Goal: Task Accomplishment & Management: Manage account settings

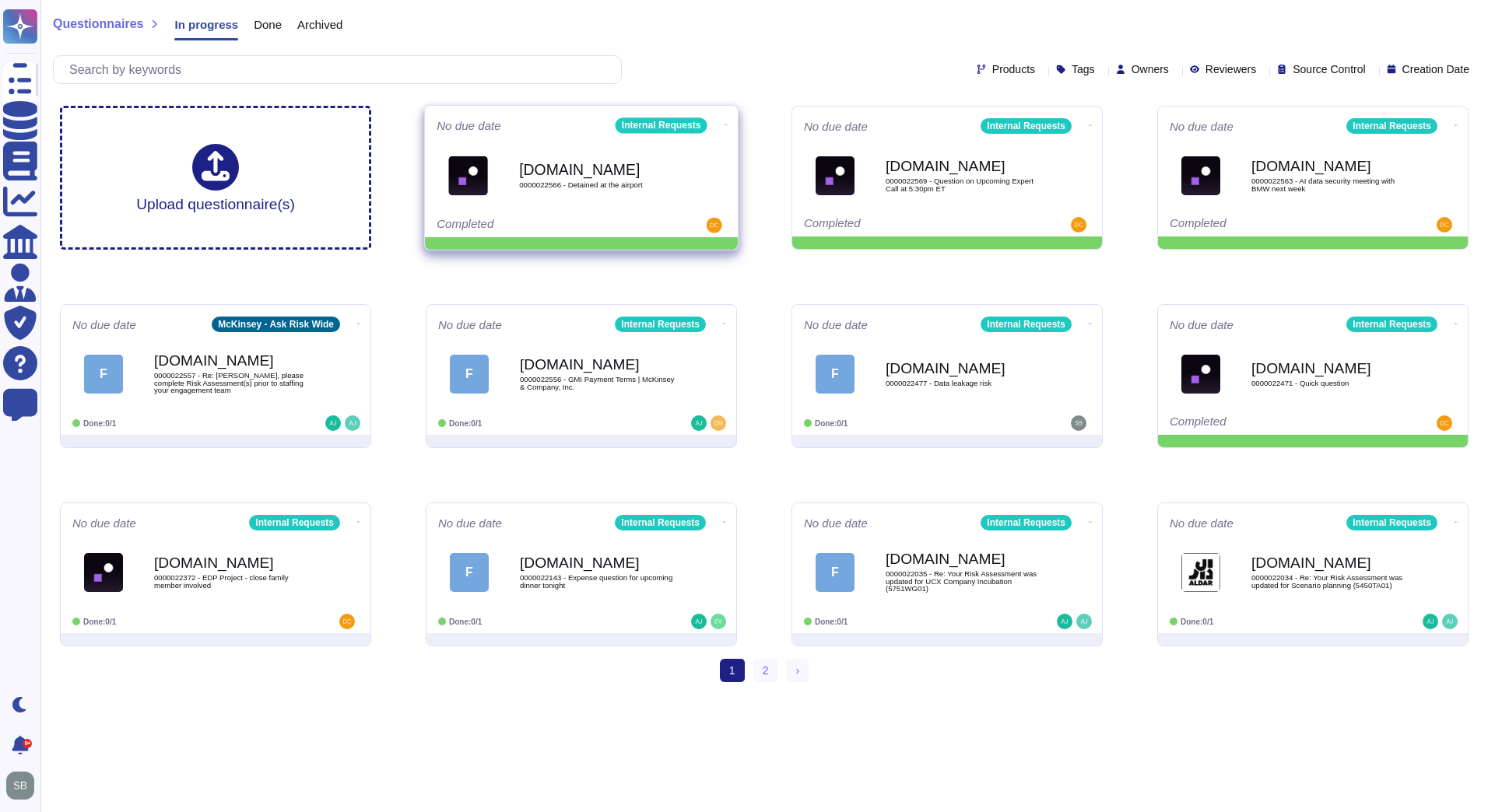
click at [725, 123] on icon at bounding box center [726, 125] width 3 height 4
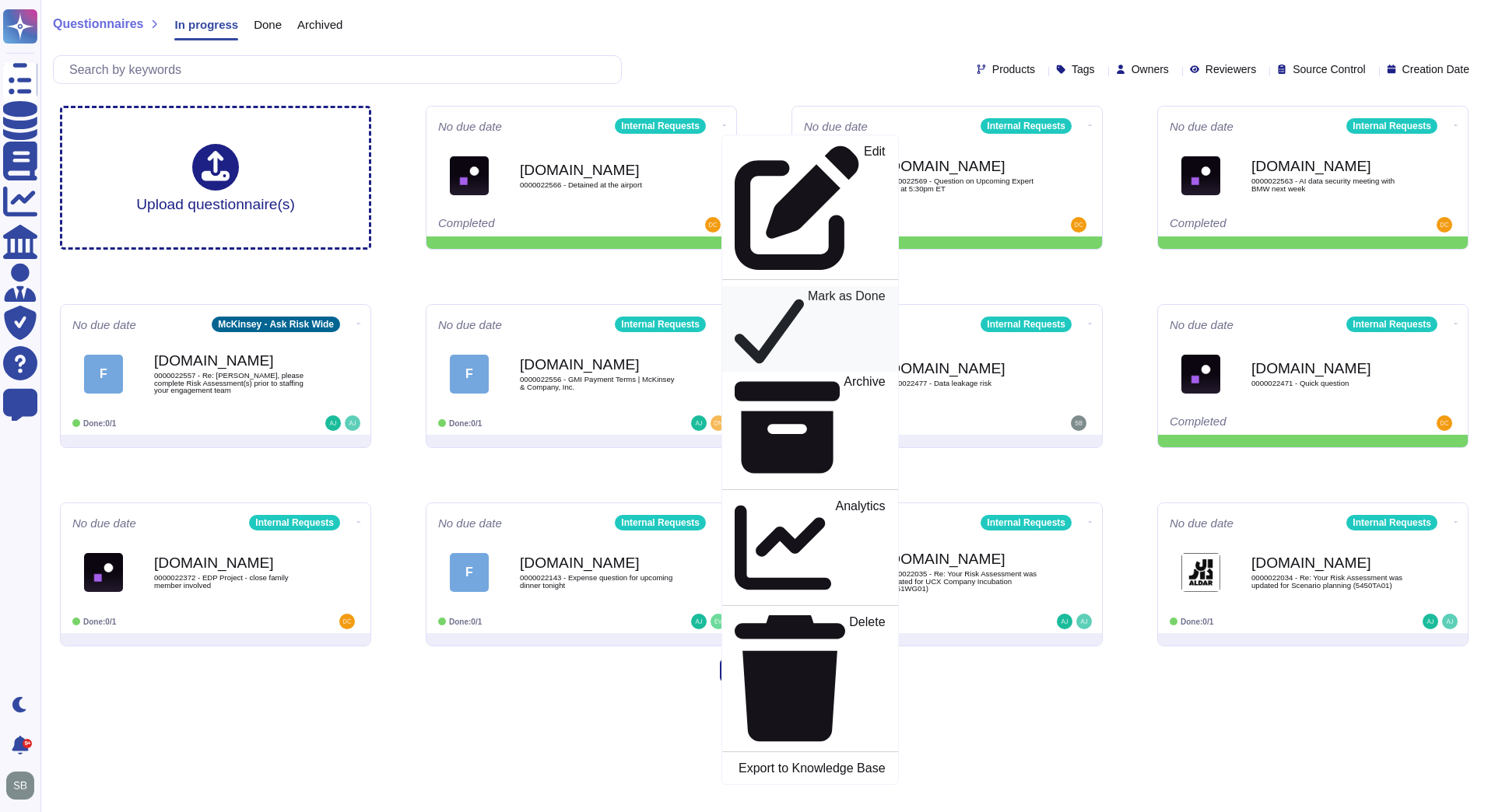
click at [808, 291] on p "Mark as Done" at bounding box center [847, 329] width 78 height 78
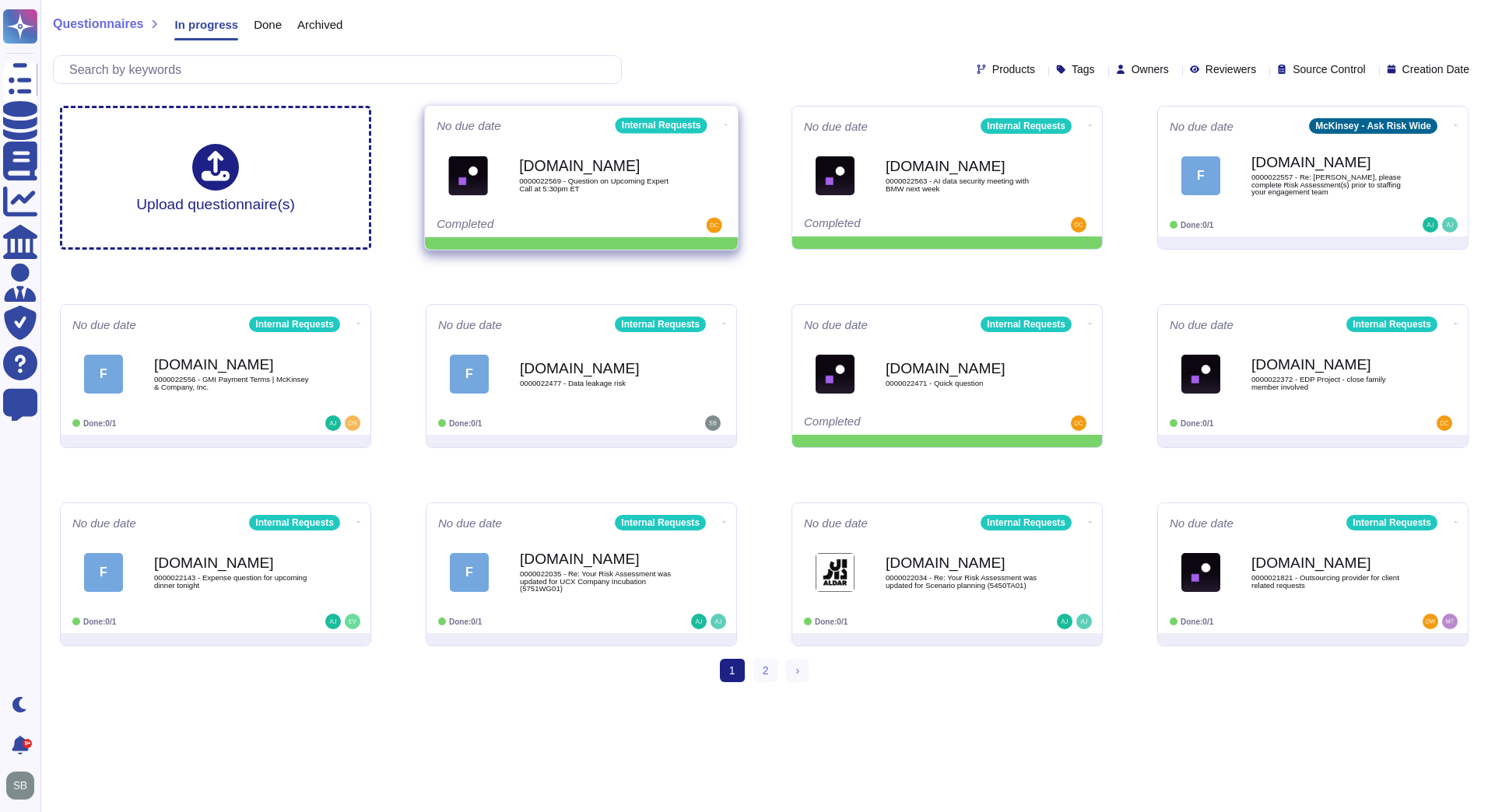
click at [725, 123] on icon at bounding box center [726, 125] width 3 height 4
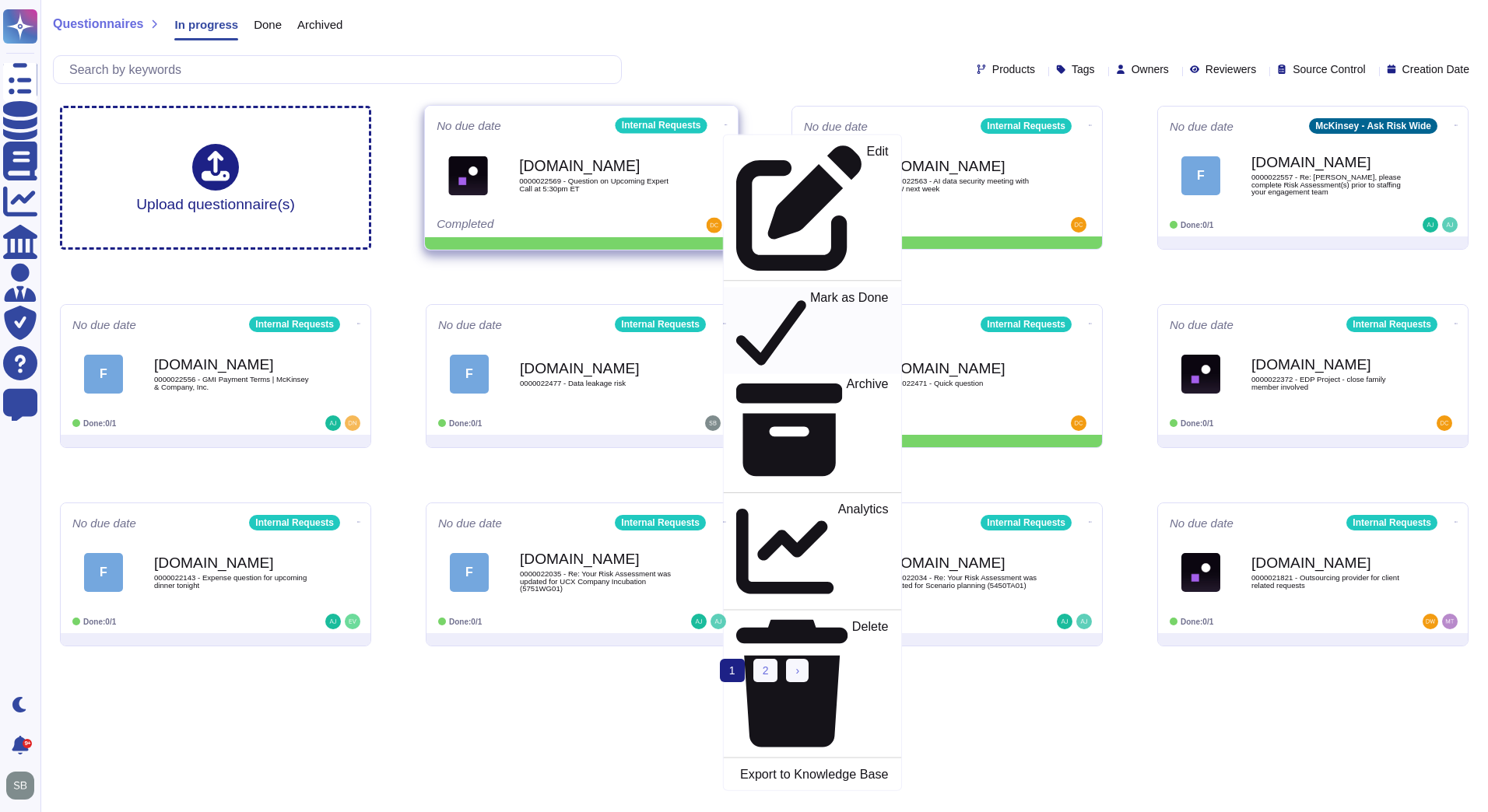
click at [810, 291] on p "Mark as Done" at bounding box center [849, 330] width 79 height 79
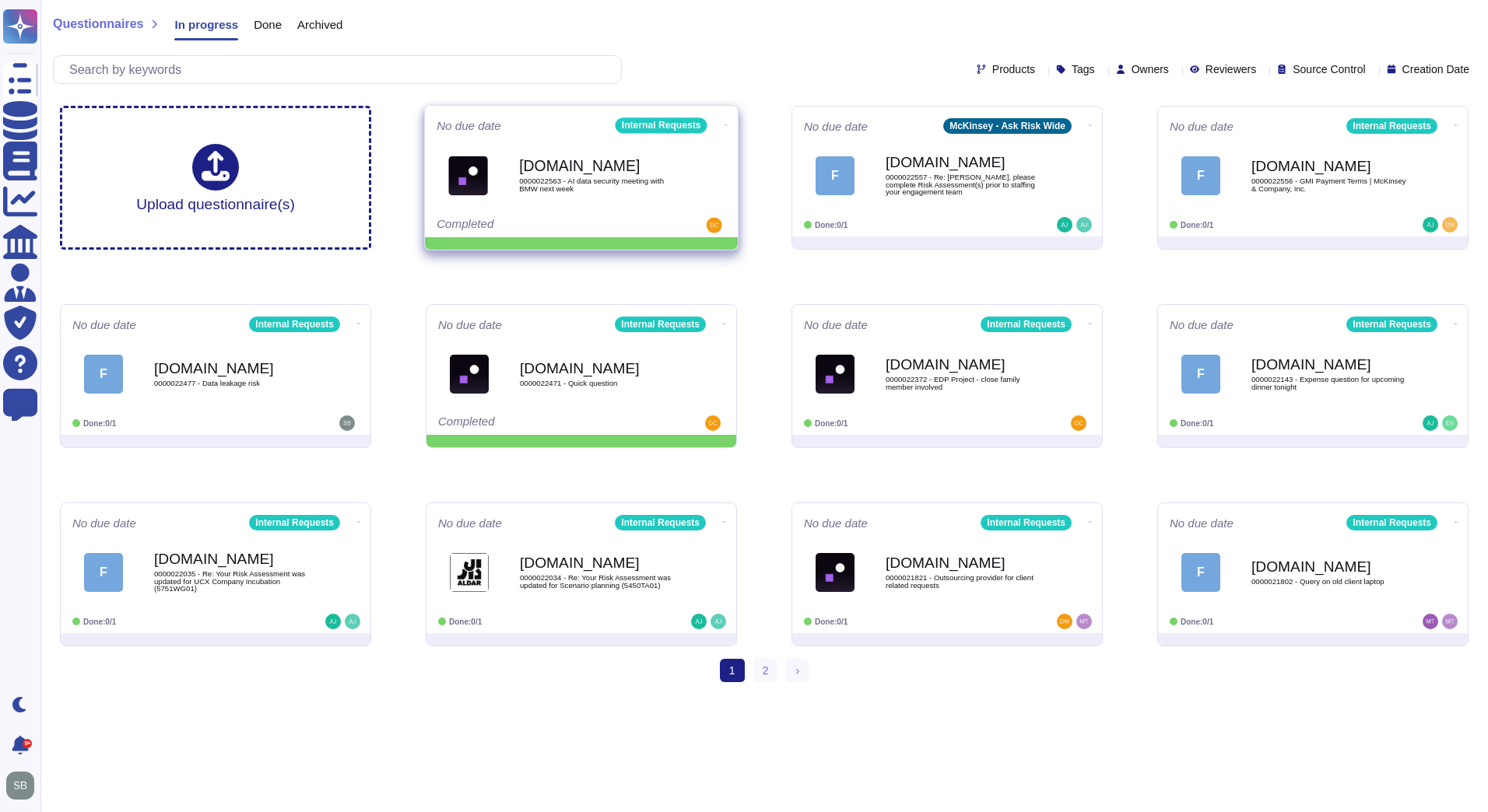
click at [725, 123] on icon at bounding box center [726, 125] width 3 height 4
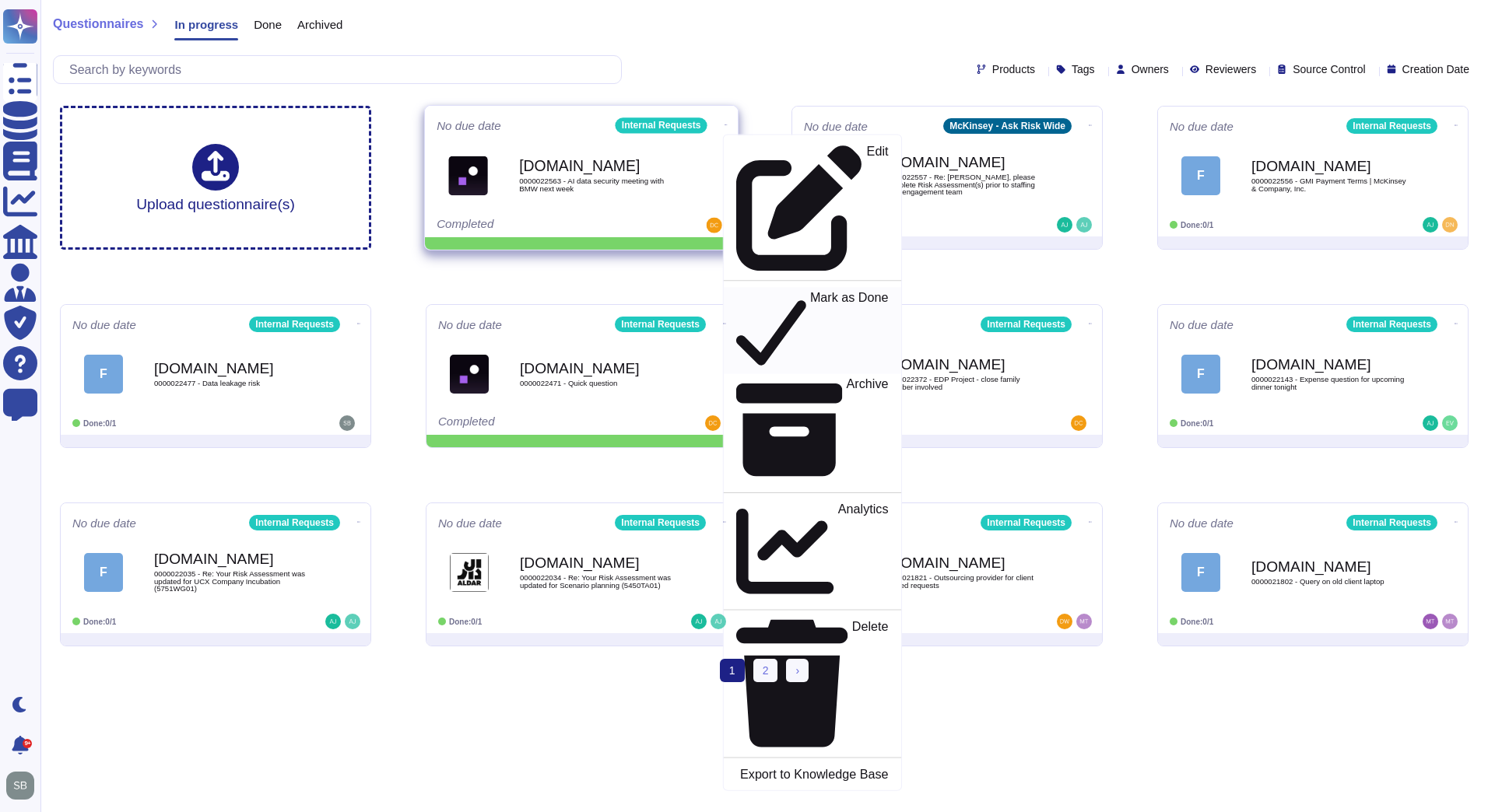
click at [810, 291] on p "Mark as Done" at bounding box center [849, 330] width 79 height 79
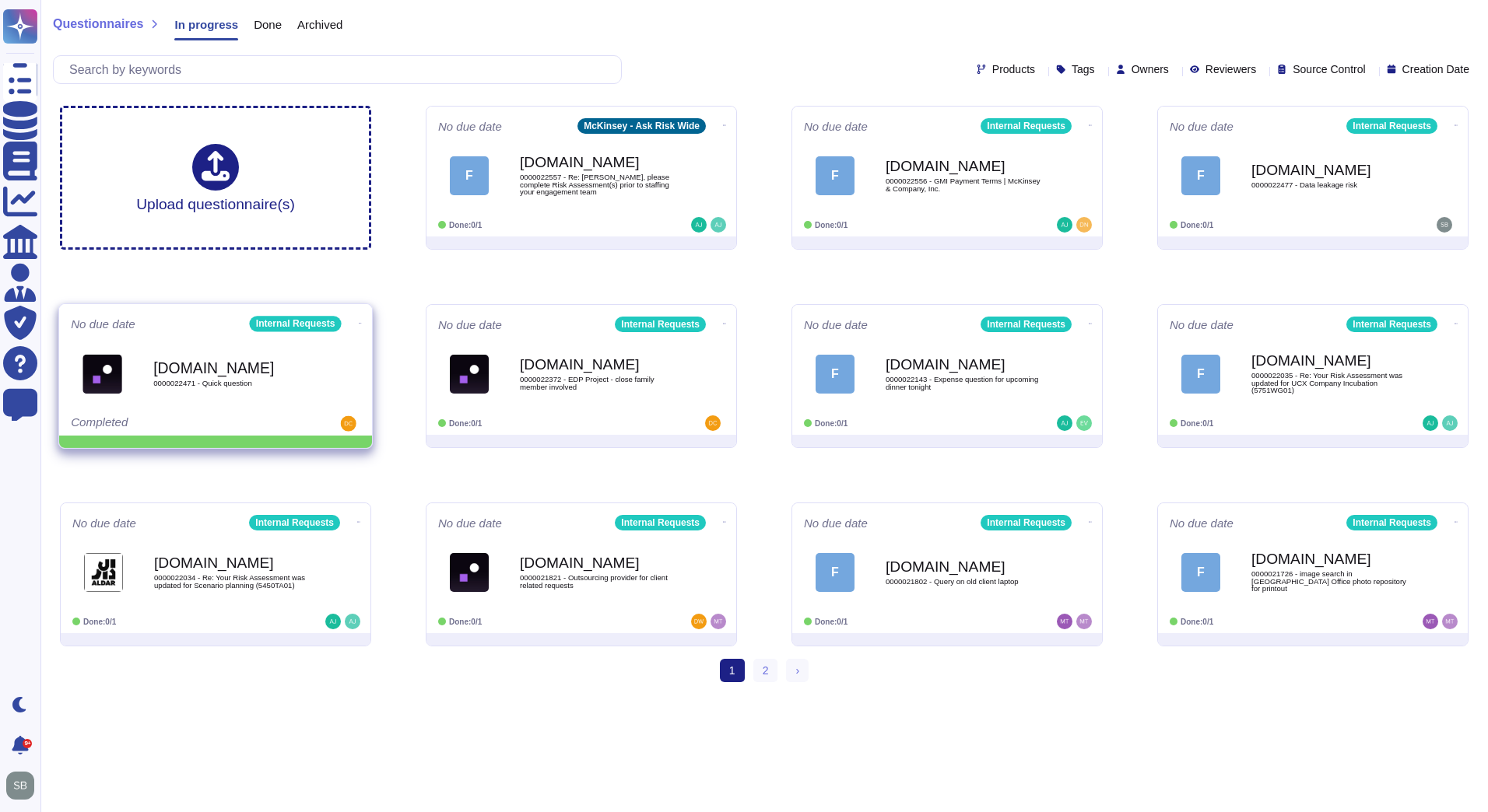
click at [359, 325] on icon at bounding box center [360, 324] width 3 height 4
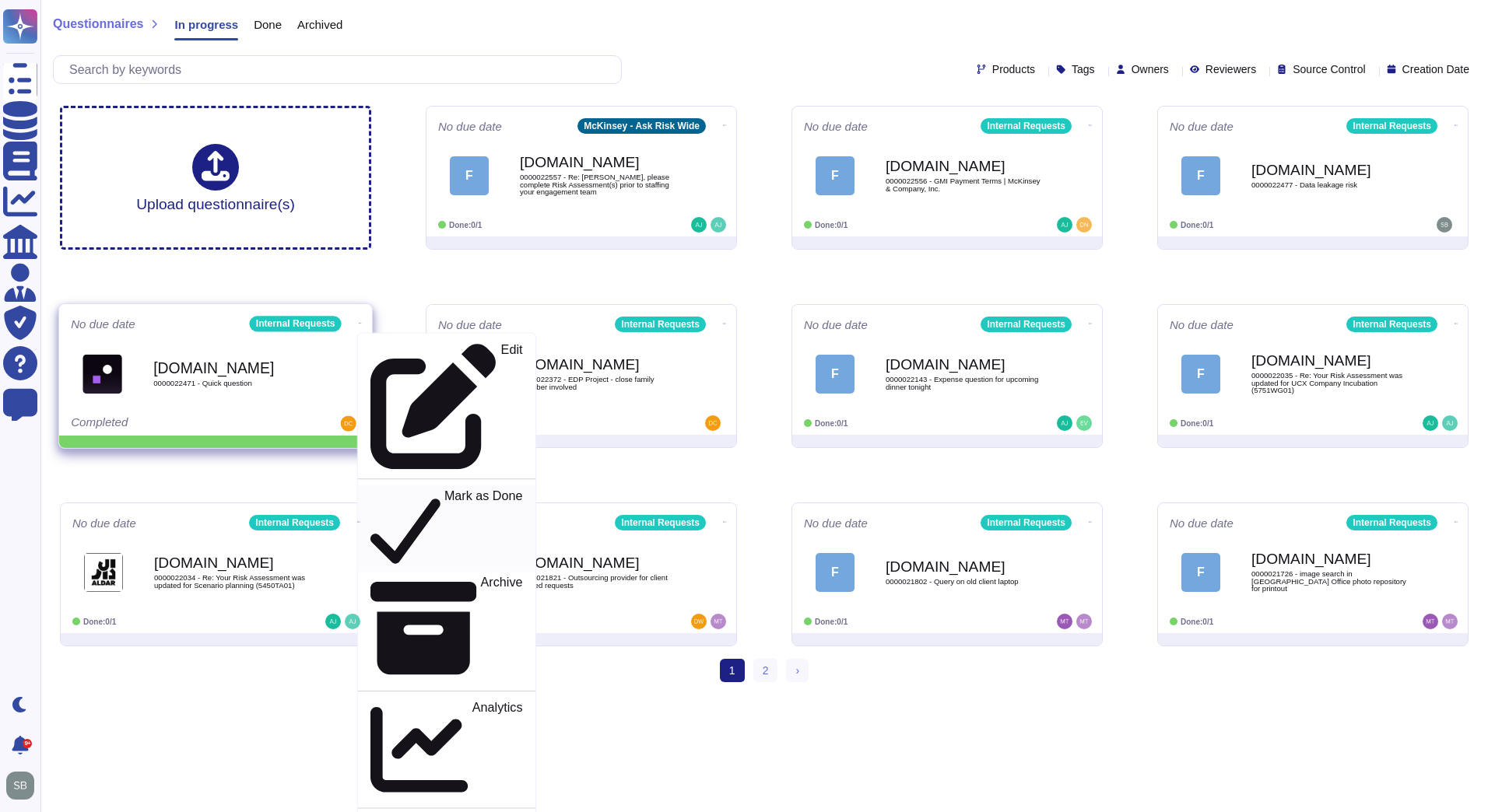
click at [445, 489] on p "Mark as Done" at bounding box center [484, 529] width 79 height 79
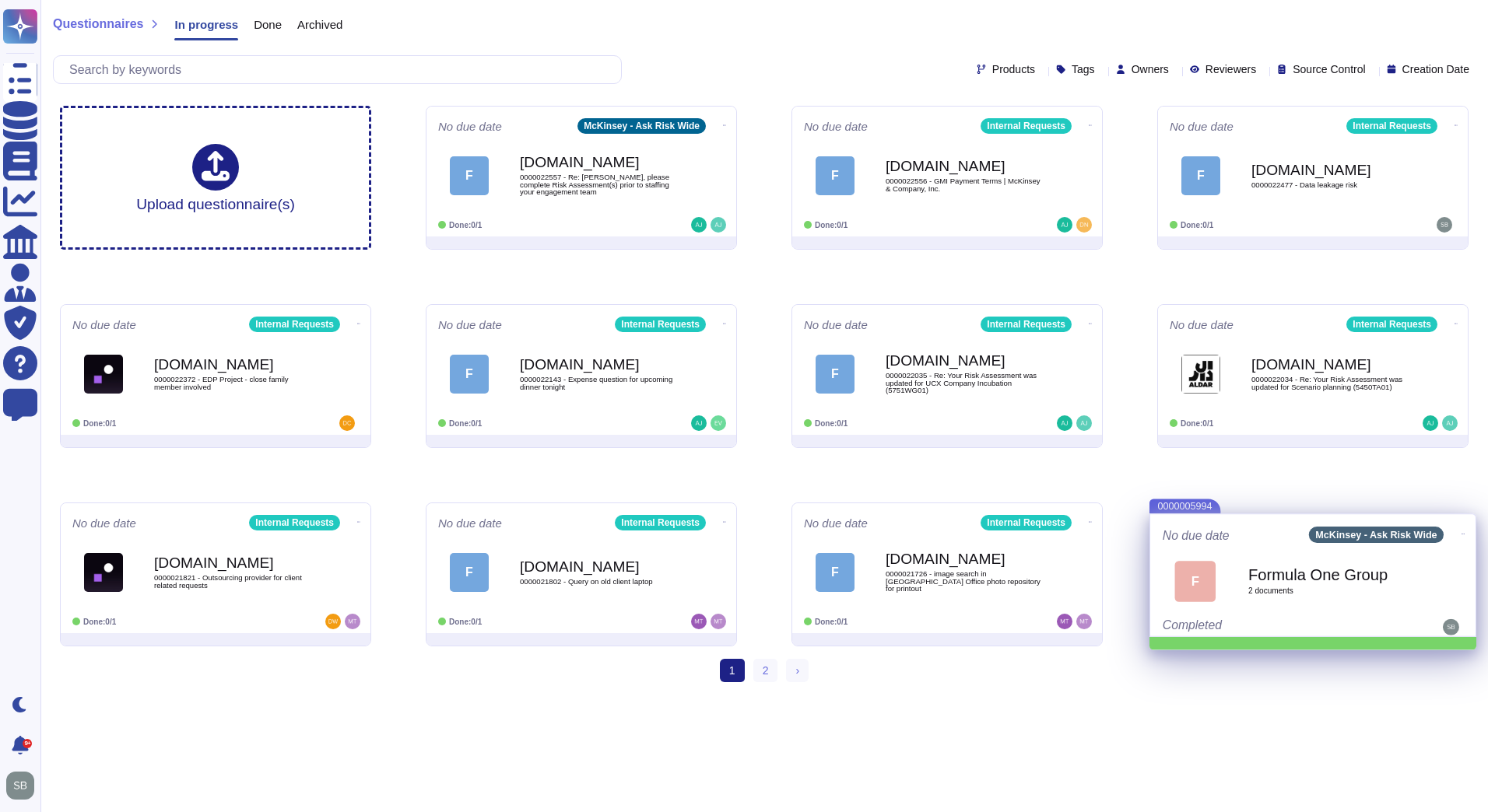
click at [1462, 532] on icon at bounding box center [1463, 534] width 3 height 4
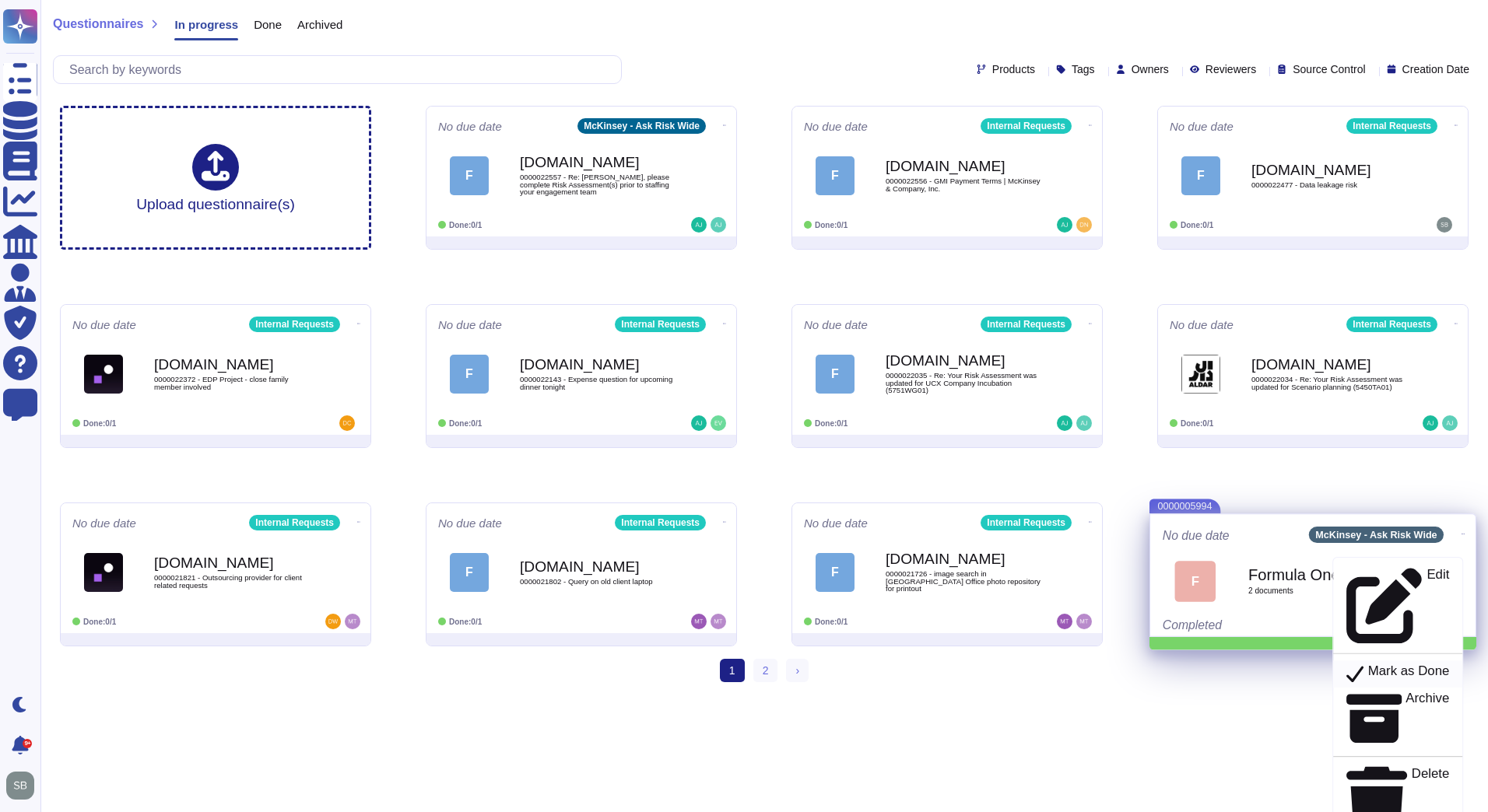
click at [1394, 666] on p "Mark as Done" at bounding box center [1409, 675] width 81 height 19
click at [1398, 666] on p "Mark as Done" at bounding box center [1409, 675] width 81 height 19
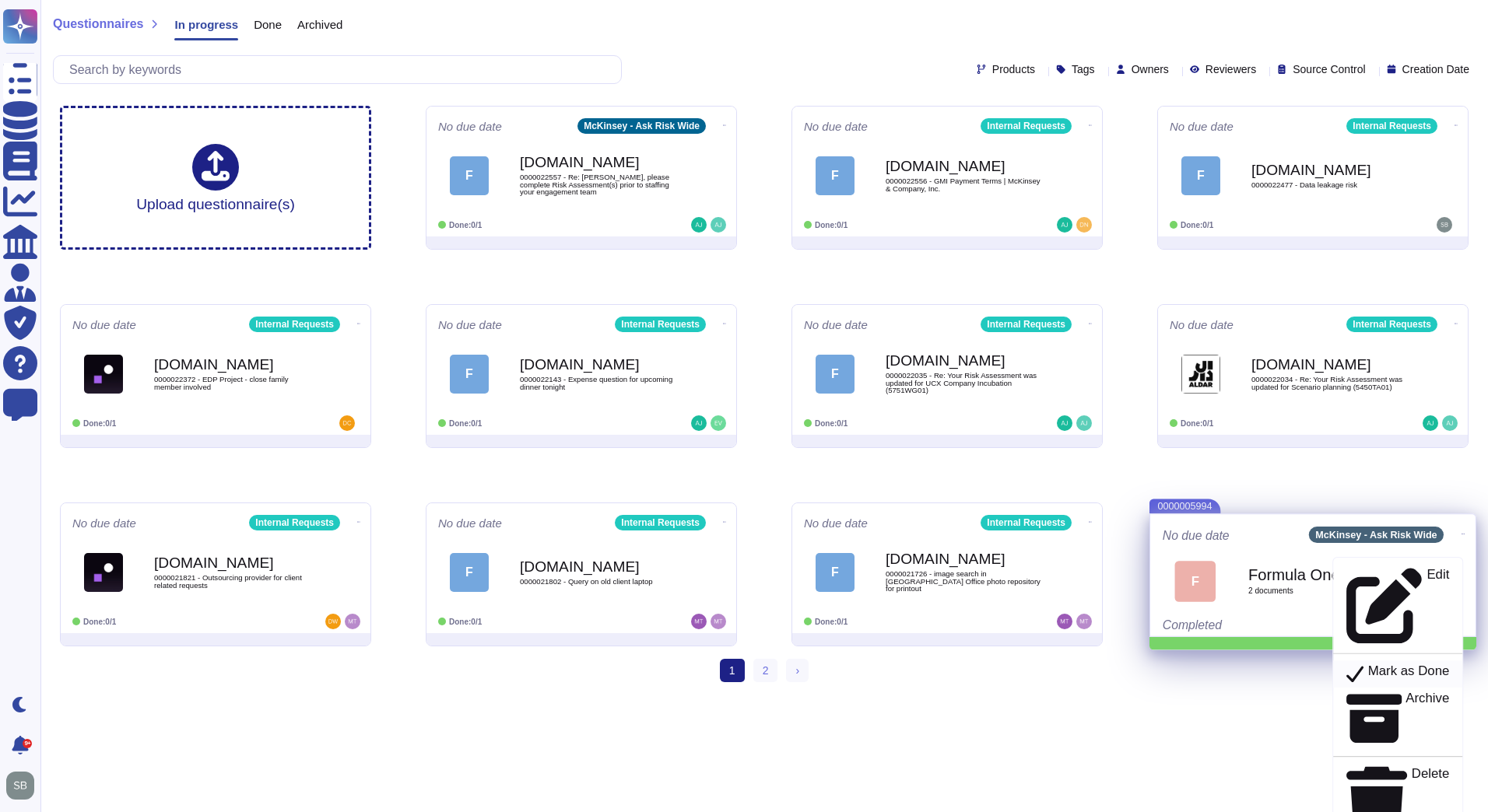
click at [1398, 666] on p "Mark as Done" at bounding box center [1409, 675] width 81 height 19
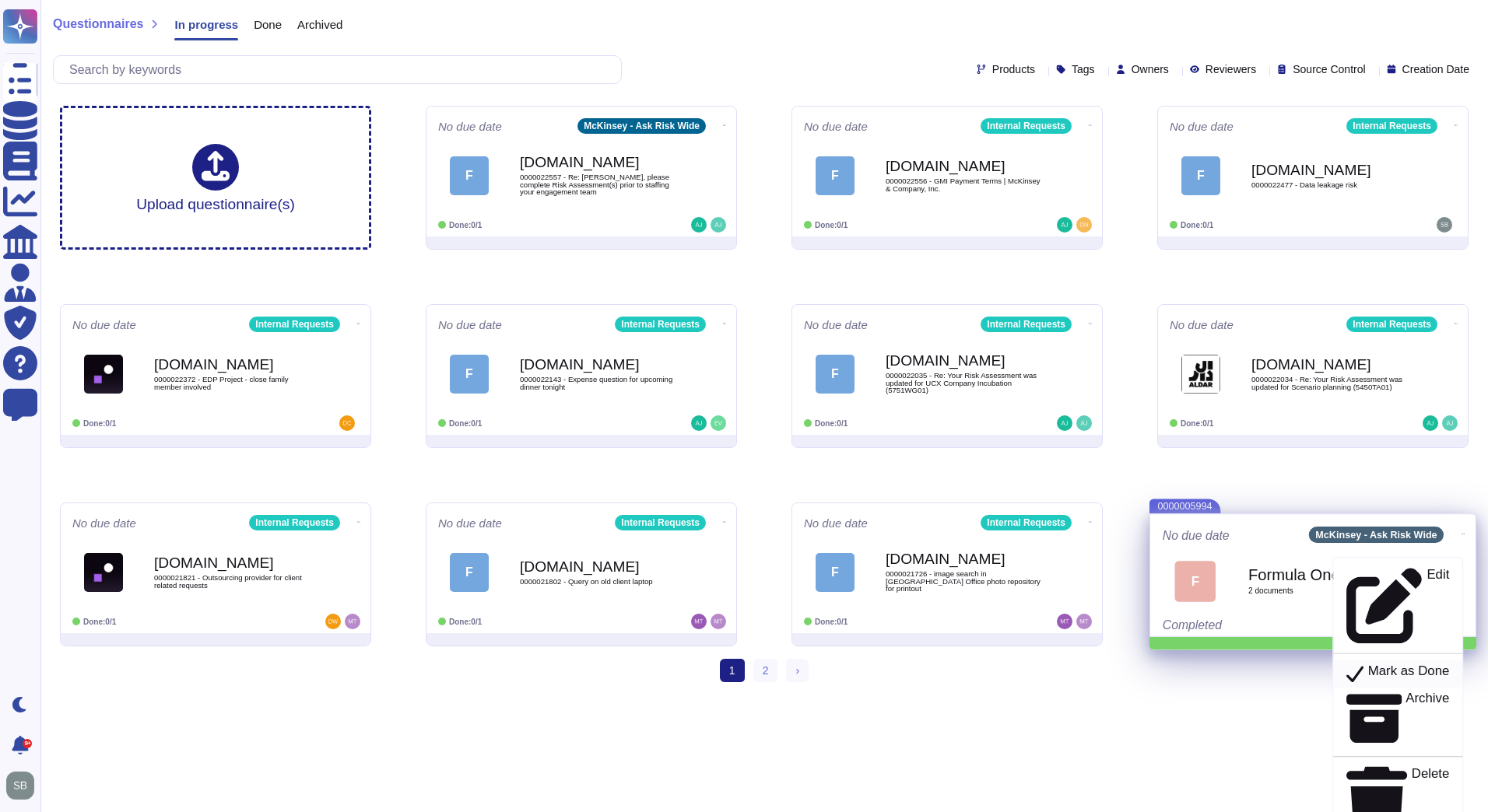
click at [1392, 666] on p "Mark as Done" at bounding box center [1409, 675] width 81 height 19
click at [1427, 575] on p "Edit" at bounding box center [1438, 607] width 22 height 76
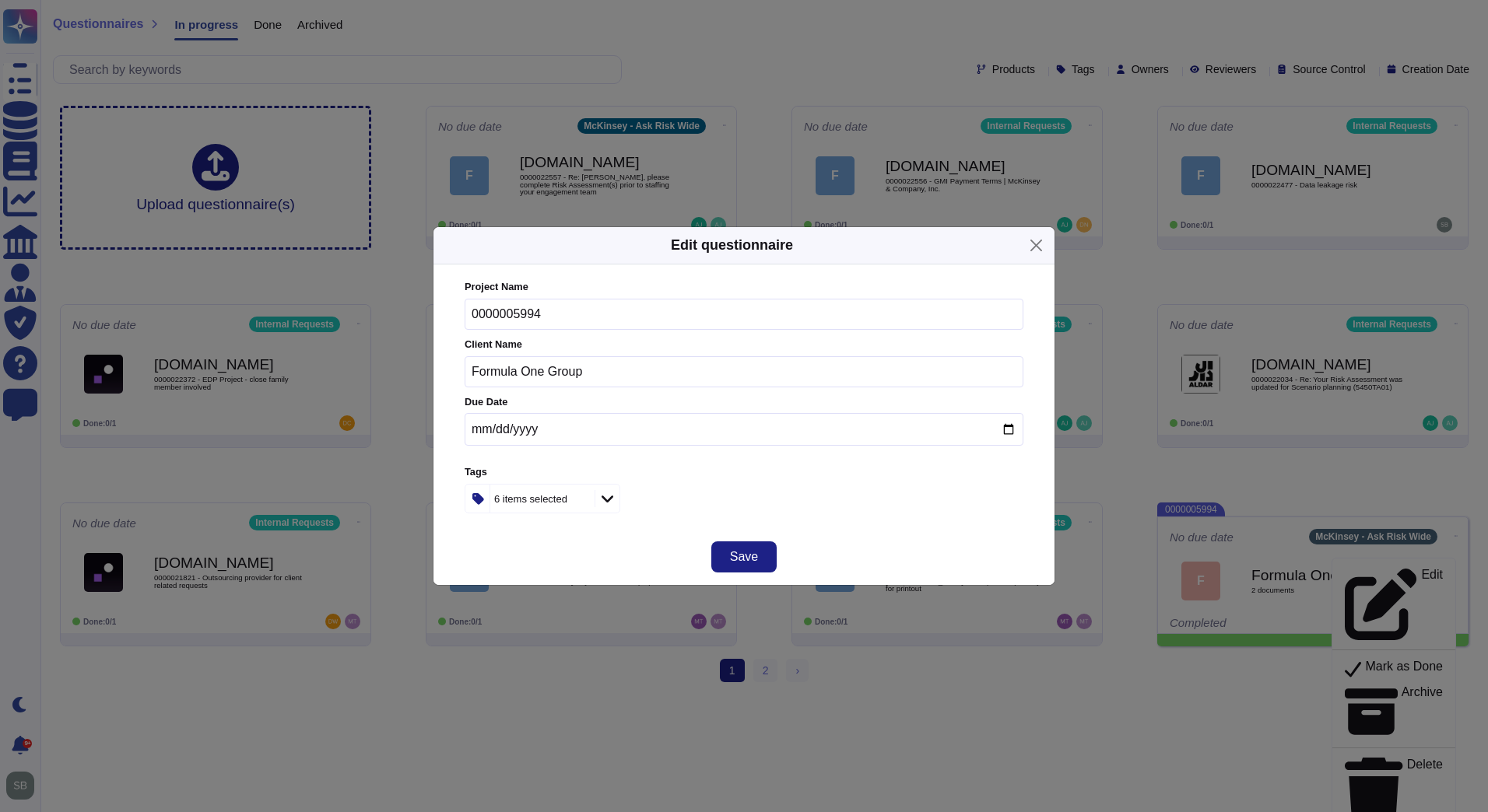
click at [608, 500] on icon at bounding box center [608, 499] width 12 height 16
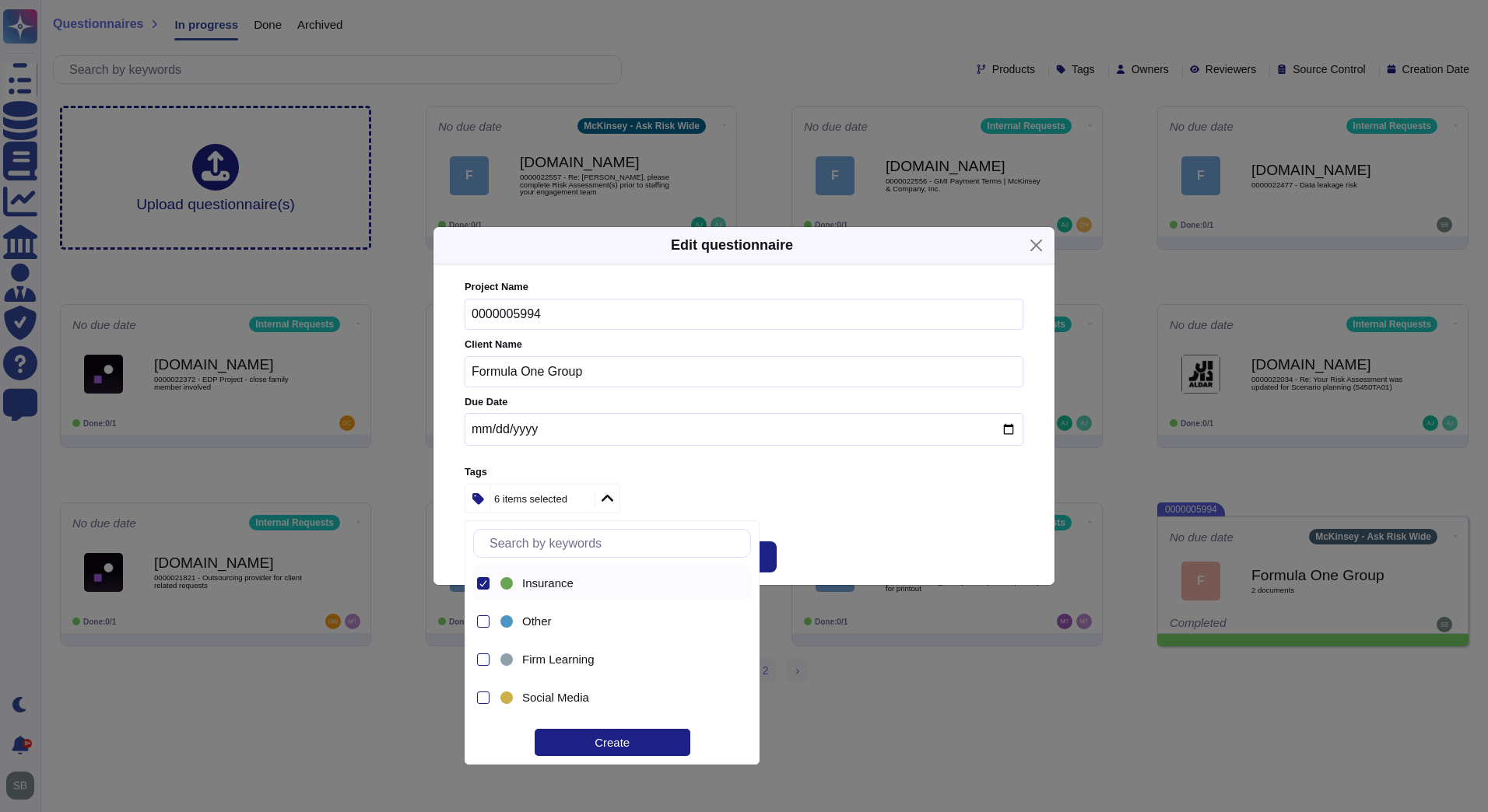
click at [604, 500] on icon at bounding box center [608, 499] width 12 height 16
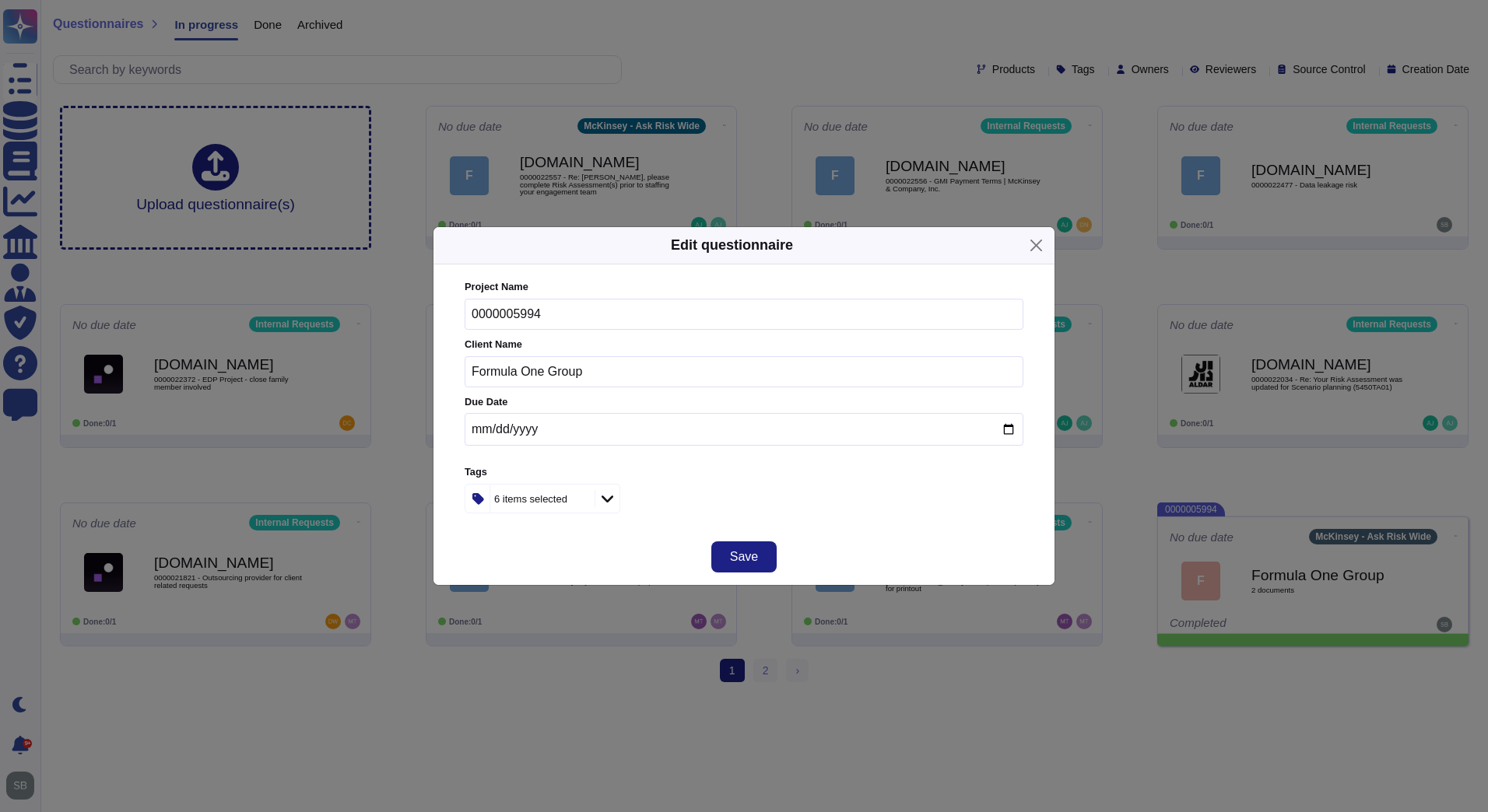
click at [669, 483] on div "Project Name 0000005994 Client Name Formula One Group Due Date Tags 6 items sel…" at bounding box center [744, 396] width 559 height 234
click at [1010, 431] on input "date" at bounding box center [744, 429] width 559 height 33
type input "2025-09-08"
click at [741, 555] on span "Save" at bounding box center [744, 557] width 28 height 13
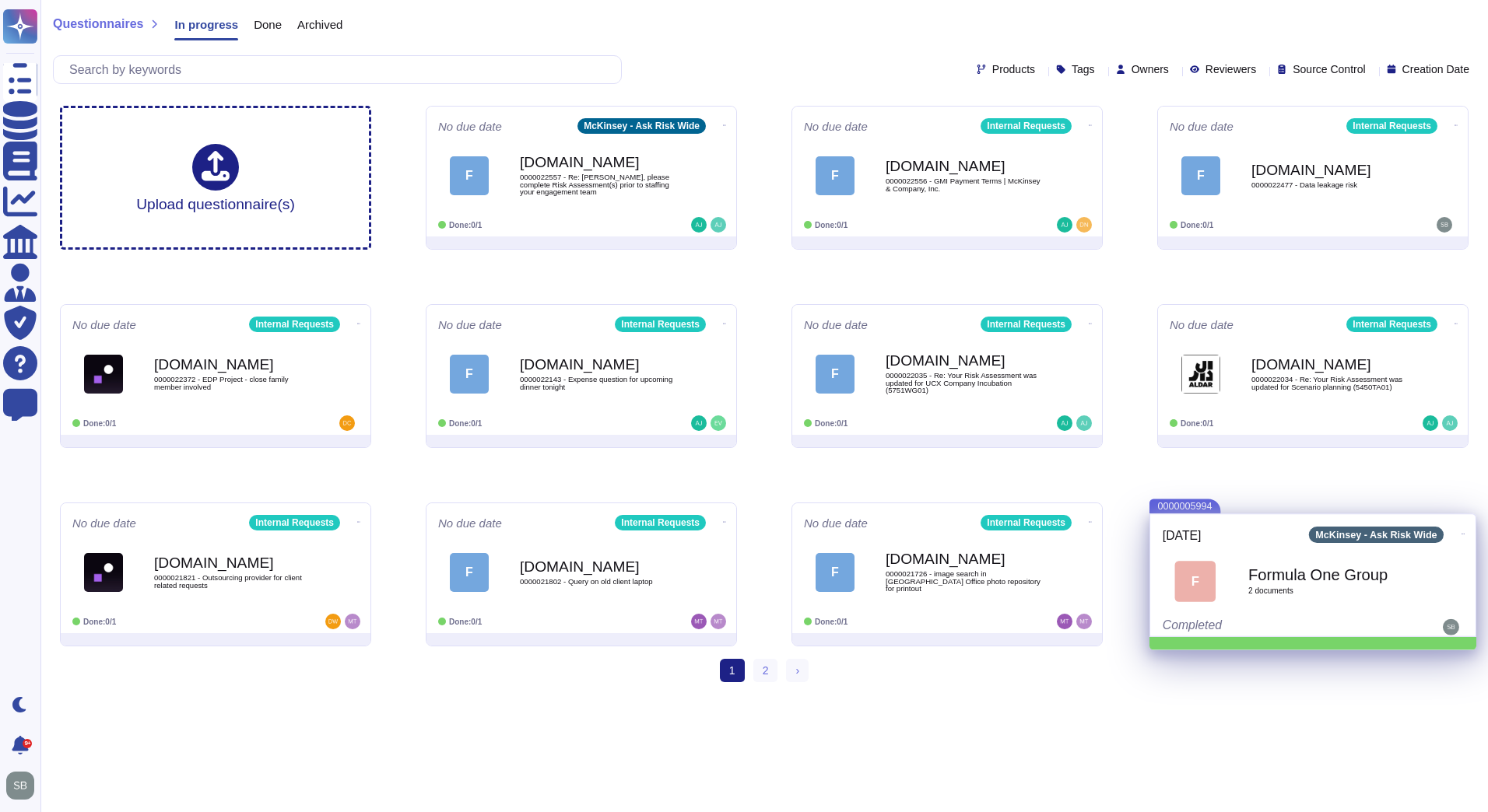
click at [1462, 534] on icon at bounding box center [1463, 534] width 3 height 4
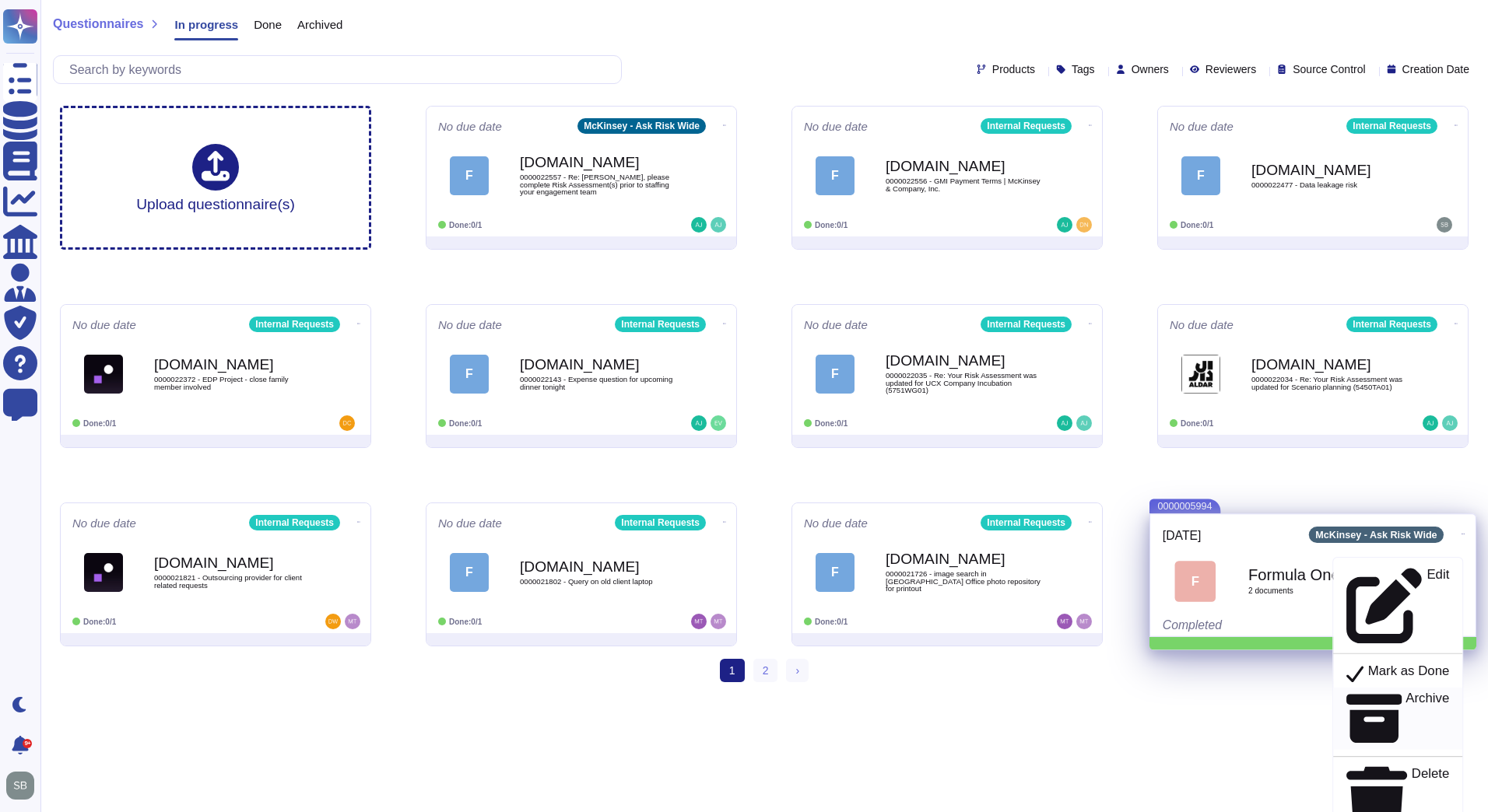
click at [1406, 692] on p "Archive" at bounding box center [1427, 719] width 44 height 54
click at [1389, 692] on p "Un-archive" at bounding box center [1417, 709] width 63 height 35
click at [1392, 666] on p "Mark as Done" at bounding box center [1409, 675] width 81 height 19
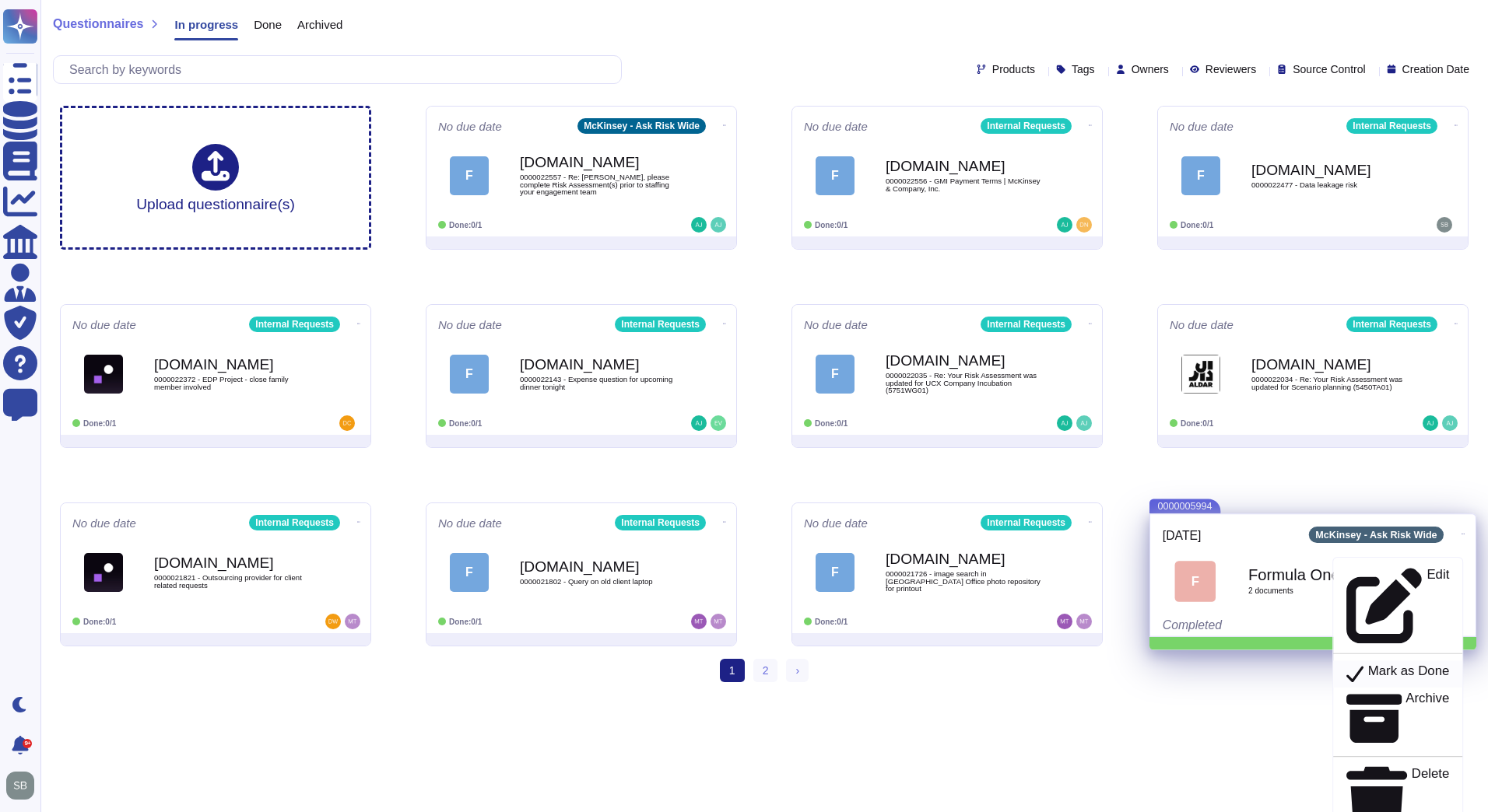
click at [1392, 666] on p "Mark as Done" at bounding box center [1409, 675] width 81 height 19
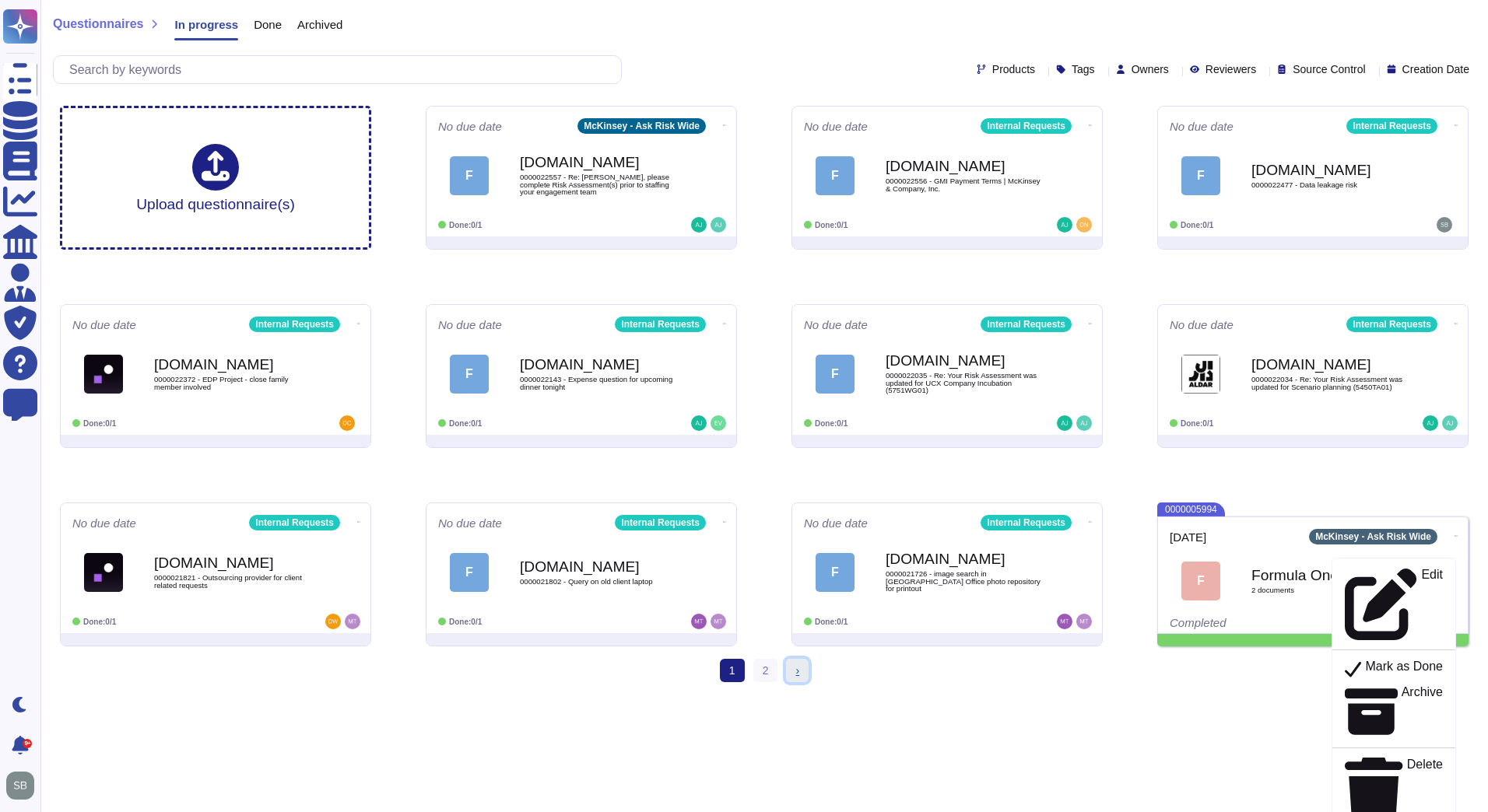
click at [798, 667] on span "›" at bounding box center [798, 671] width 4 height 13
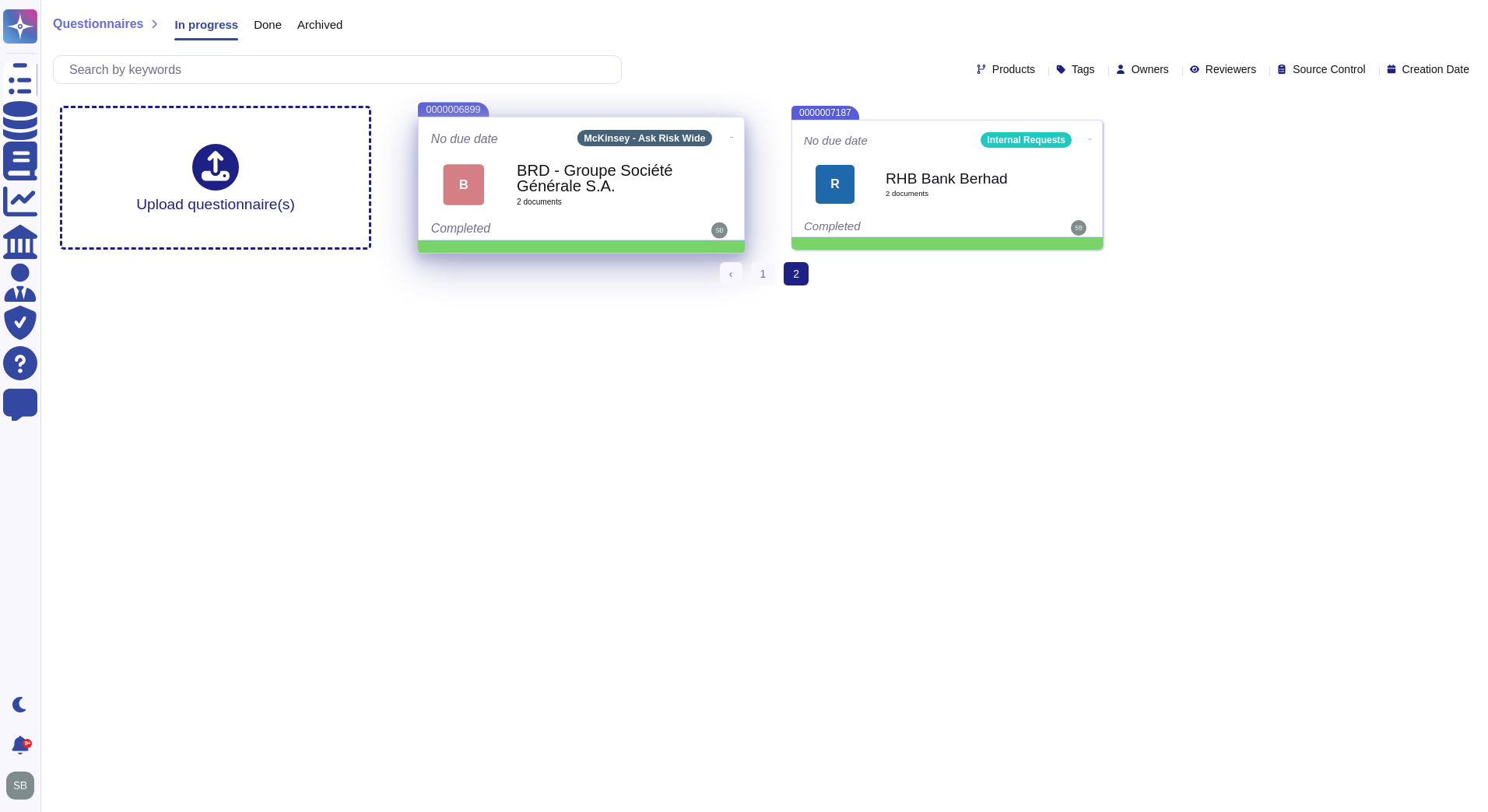
click at [730, 136] on icon at bounding box center [731, 138] width 3 height 4
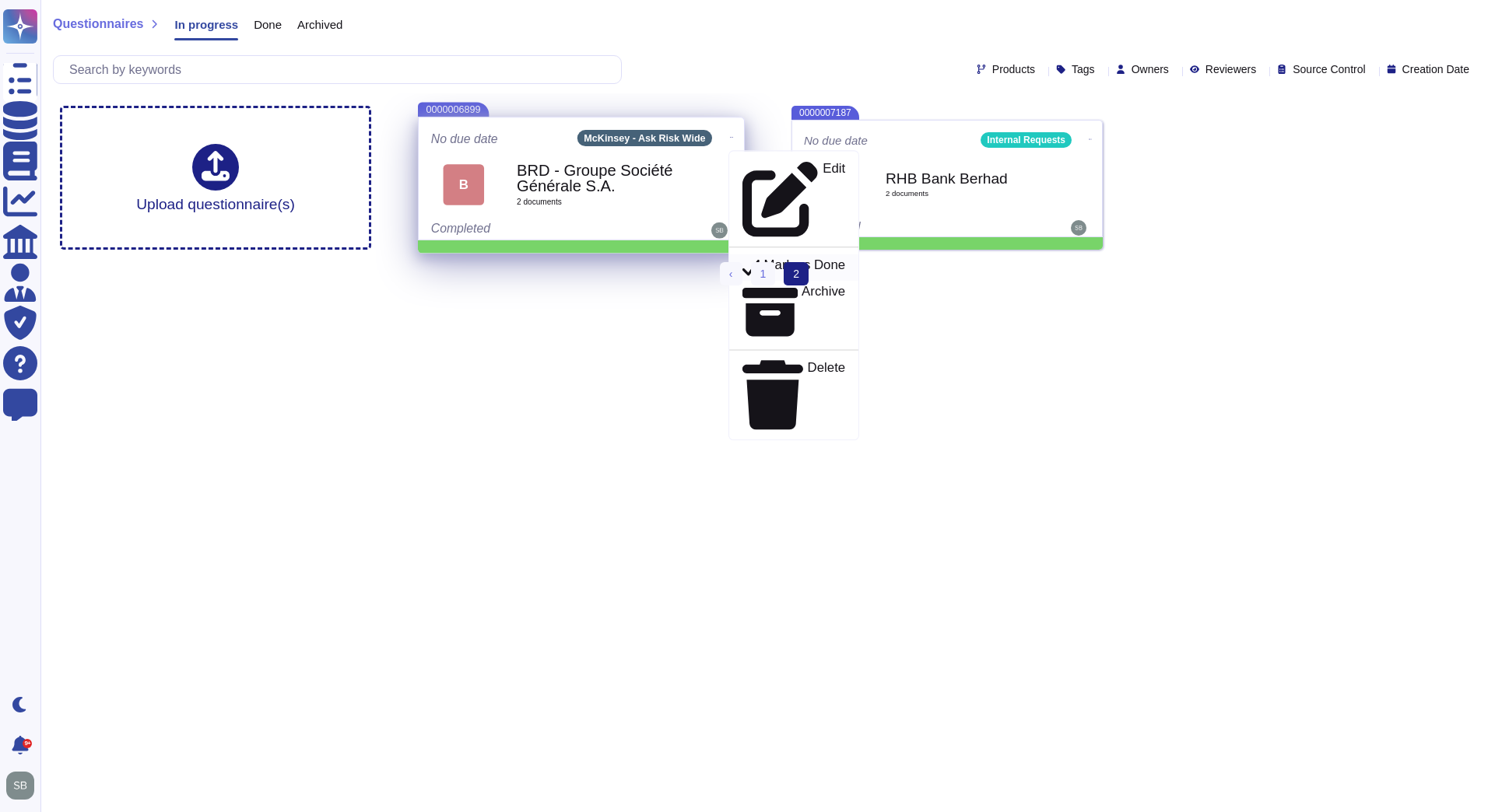
click at [765, 259] on p "Mark as Done" at bounding box center [806, 268] width 81 height 19
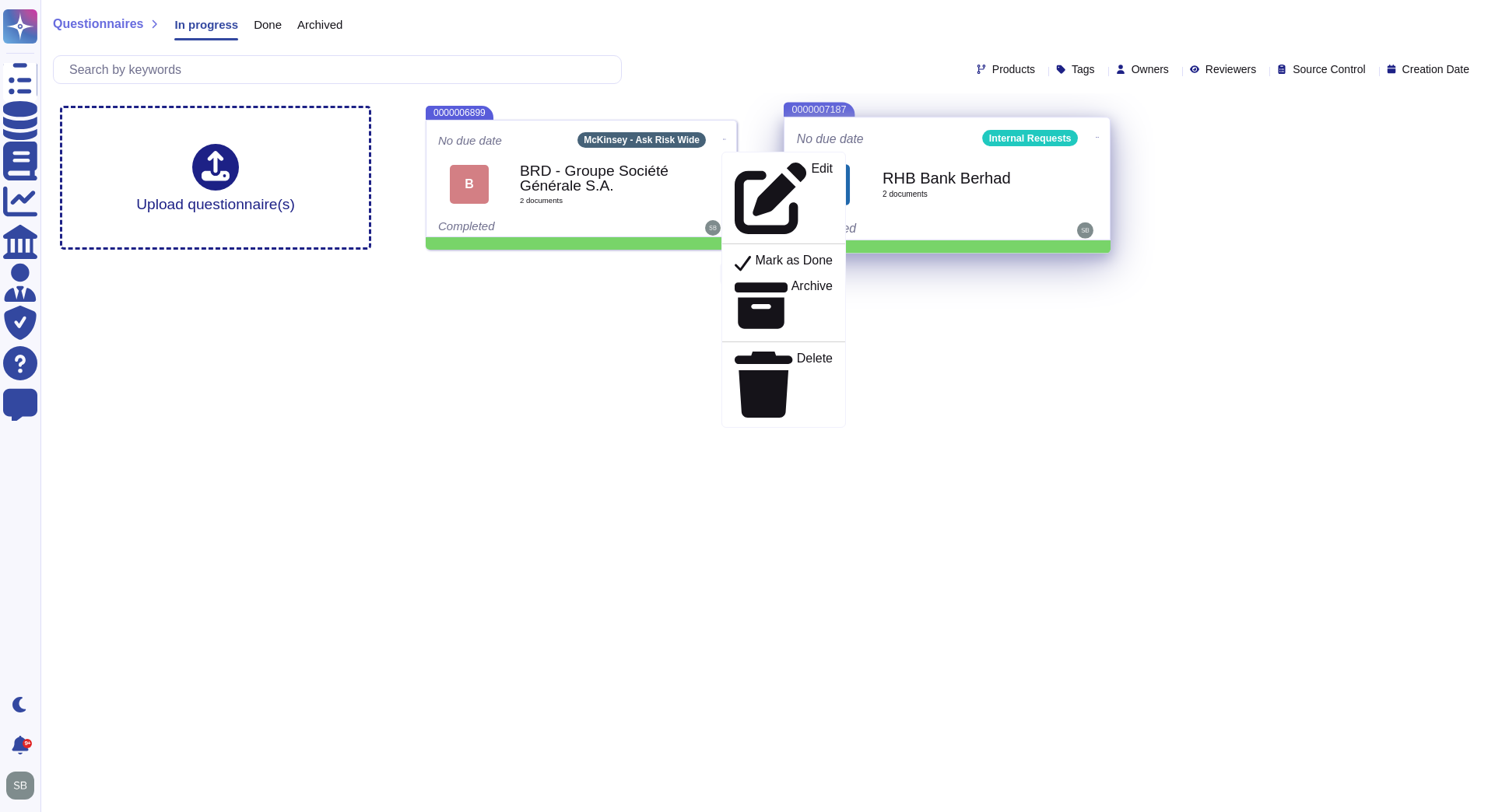
click at [1096, 136] on icon at bounding box center [1097, 138] width 3 height 4
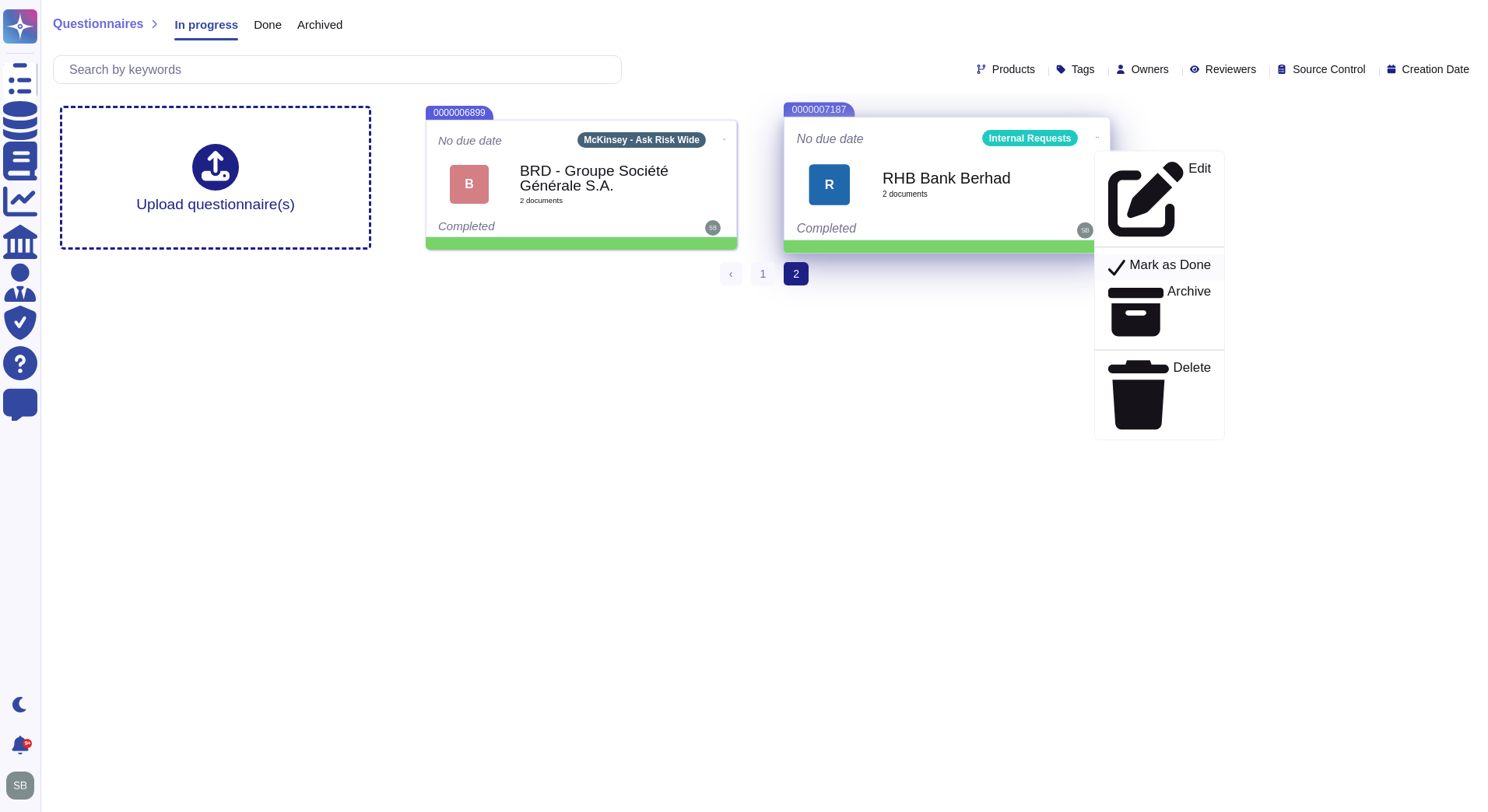
click at [1109, 261] on icon at bounding box center [1118, 268] width 17 height 16
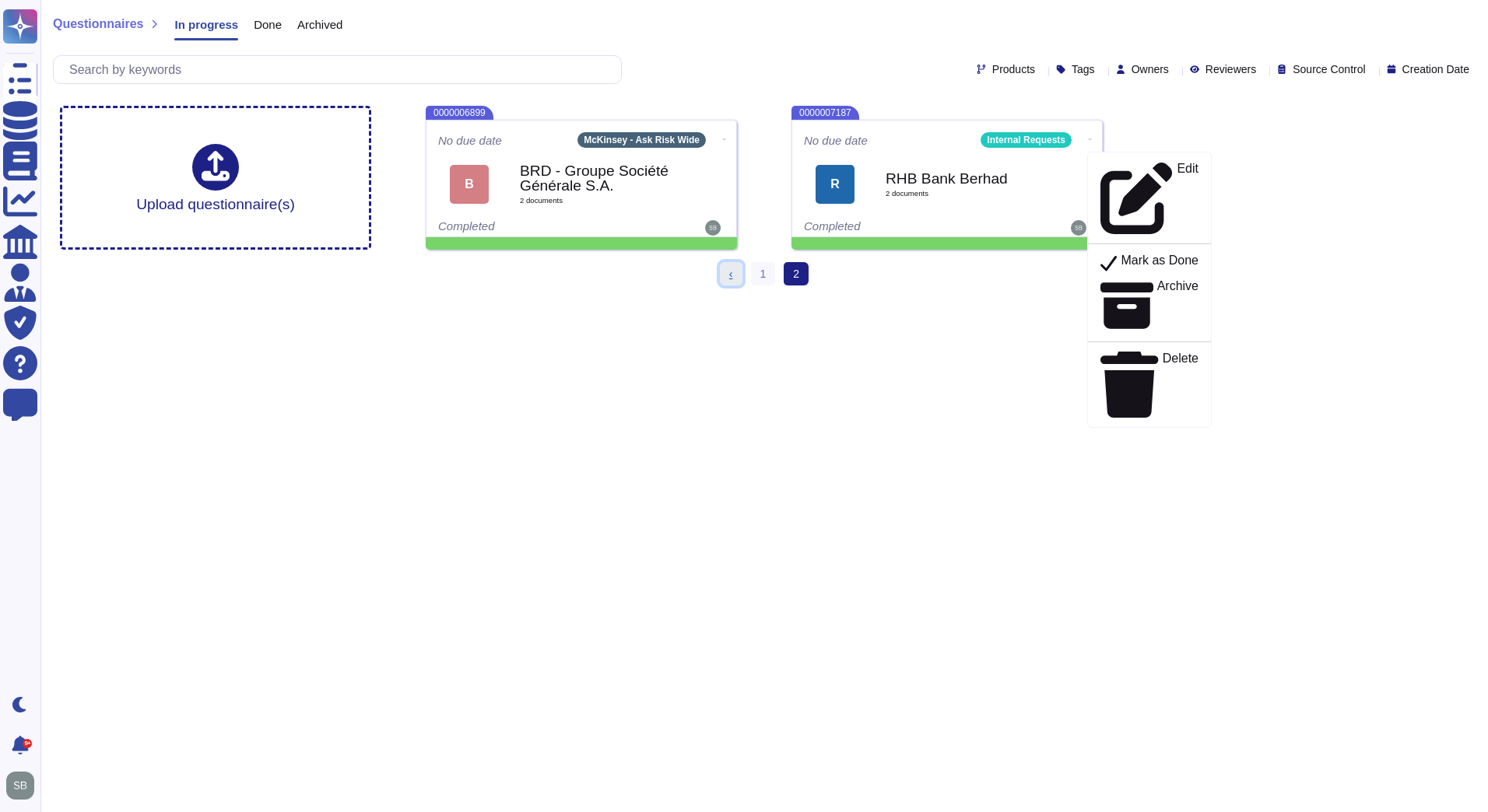
click at [731, 274] on span "‹" at bounding box center [731, 273] width 4 height 13
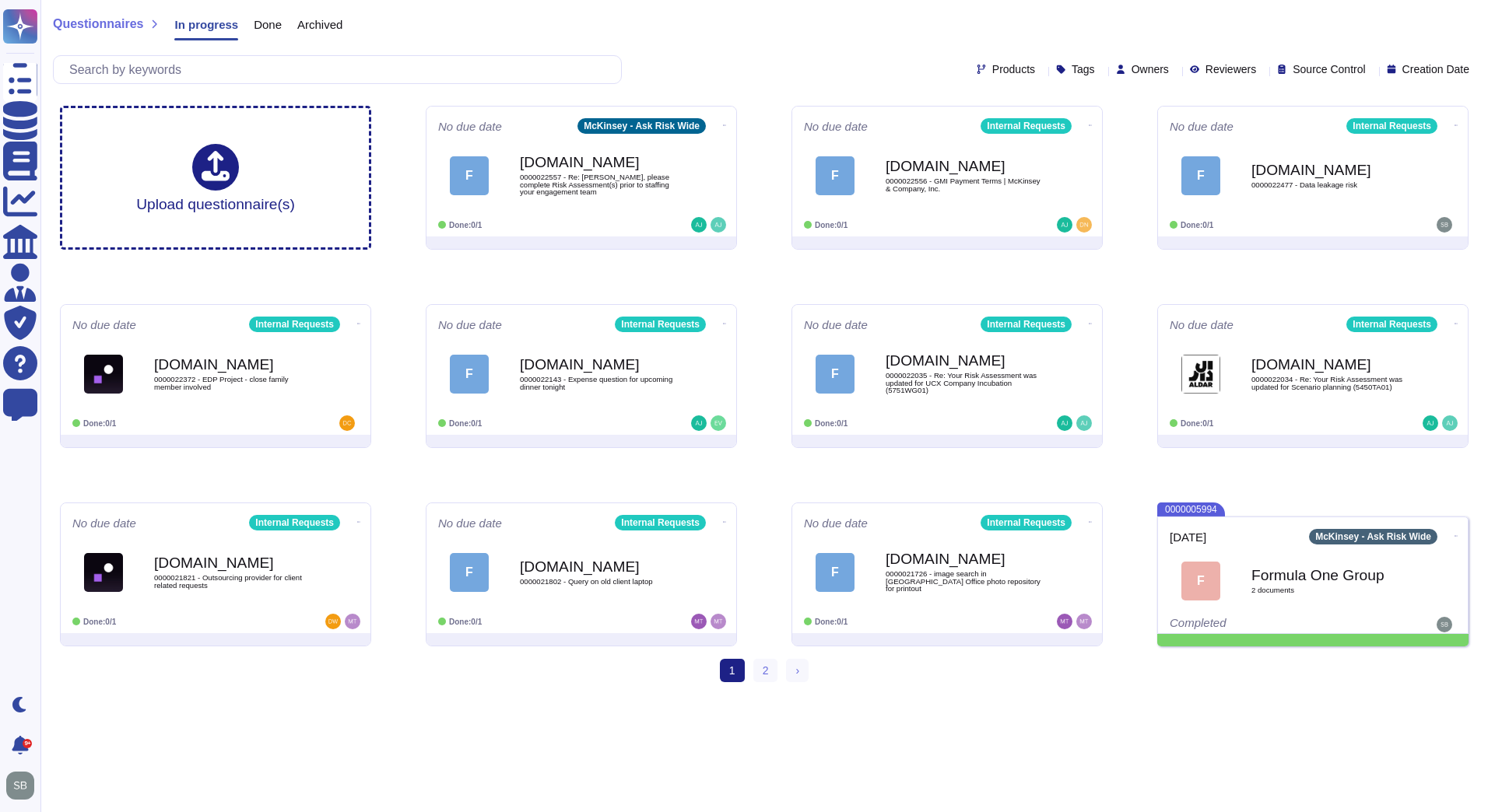
click at [969, 690] on div "1 (current) 2 › Next" at bounding box center [765, 676] width 1448 height 36
click at [725, 123] on icon at bounding box center [726, 125] width 3 height 4
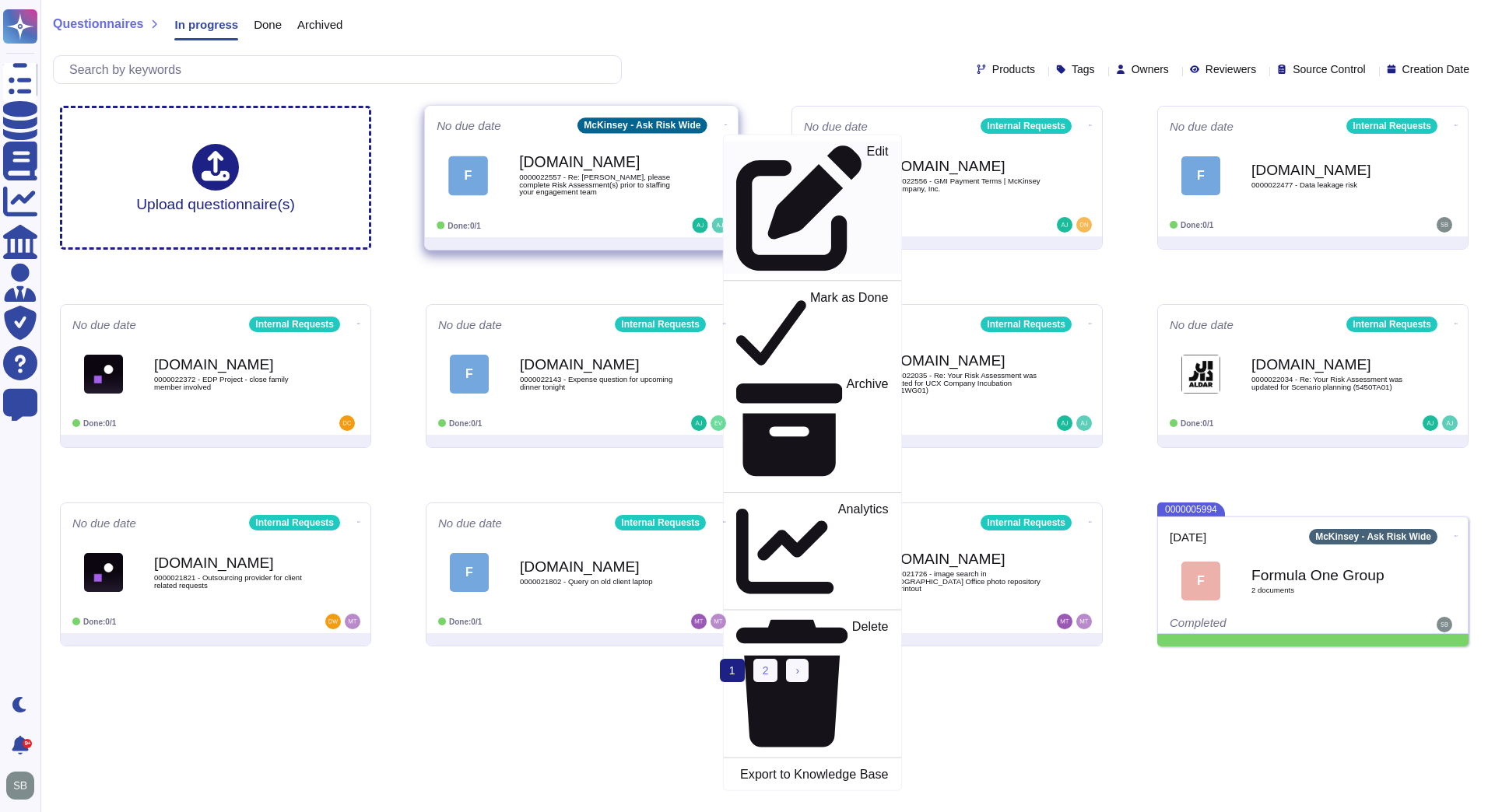
click at [868, 154] on p "Edit" at bounding box center [878, 208] width 21 height 126
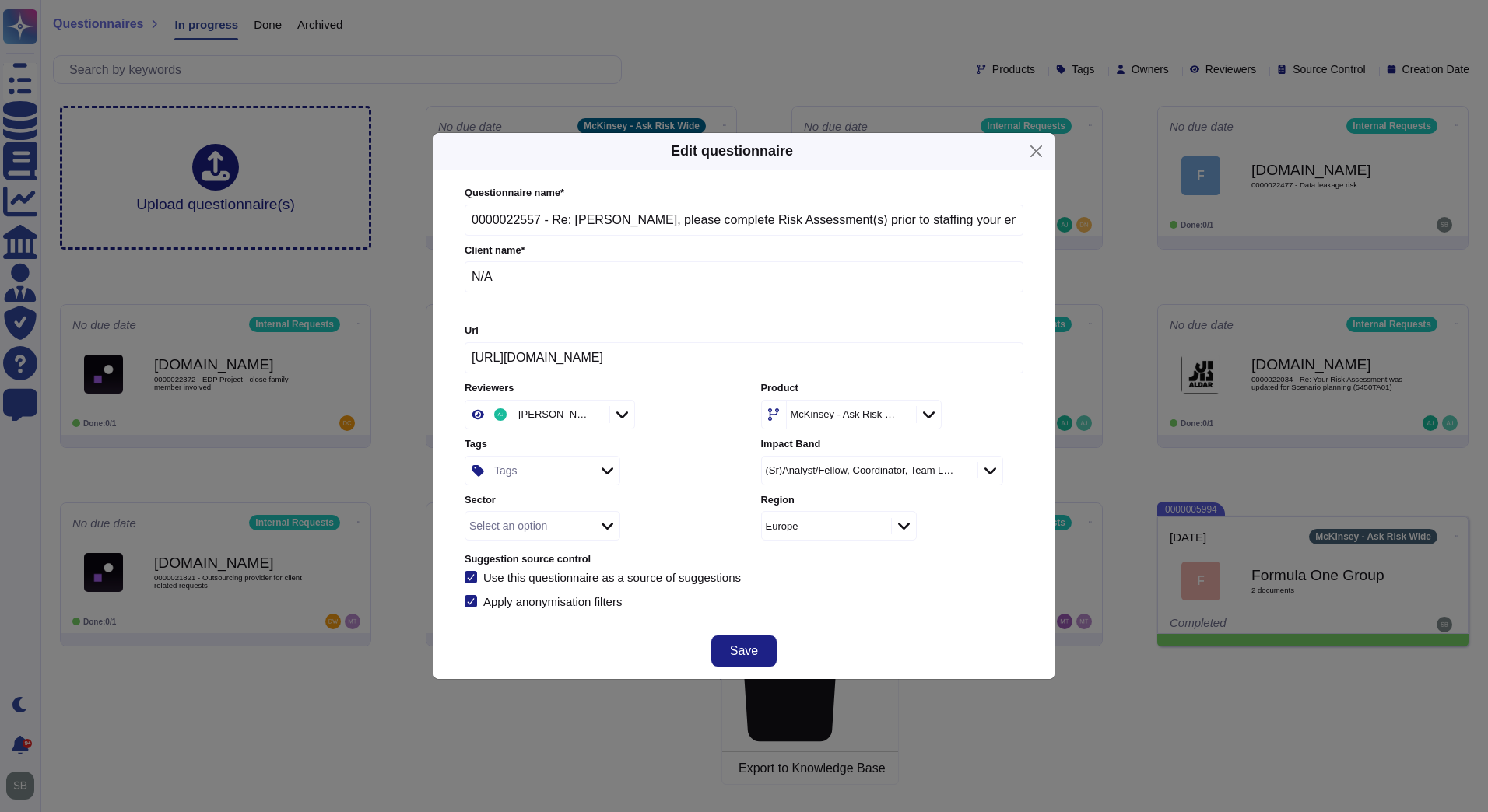
click at [907, 417] on div "McKinsey - Ask Risk Wide" at bounding box center [849, 415] width 125 height 28
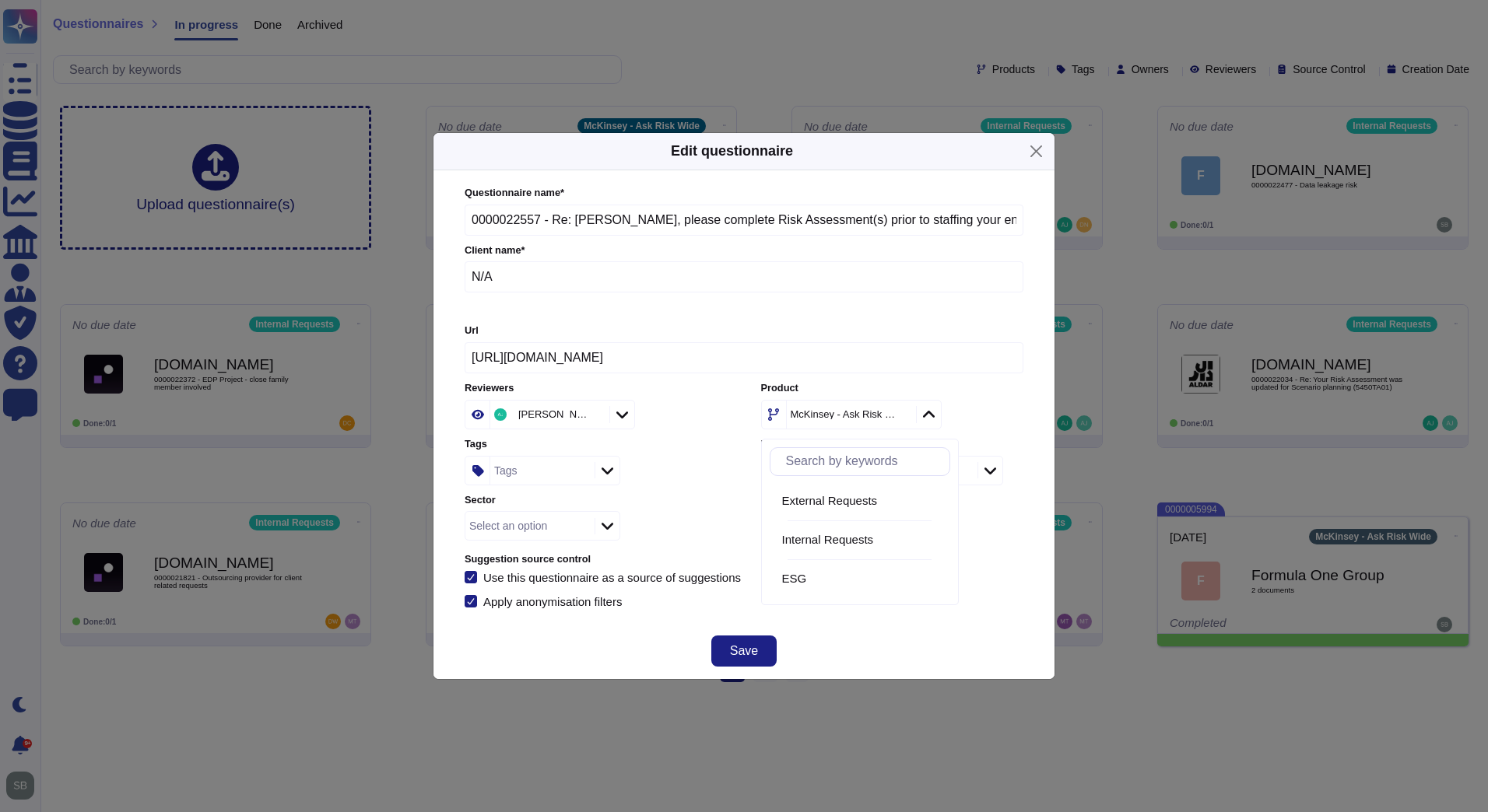
click at [914, 465] on icon at bounding box center [1050, 614] width 299 height 298
click at [793, 538] on div "Internal Requests" at bounding box center [864, 540] width 174 height 14
click at [929, 638] on div "Save" at bounding box center [744, 651] width 621 height 56
click at [737, 646] on span "Save" at bounding box center [744, 651] width 28 height 13
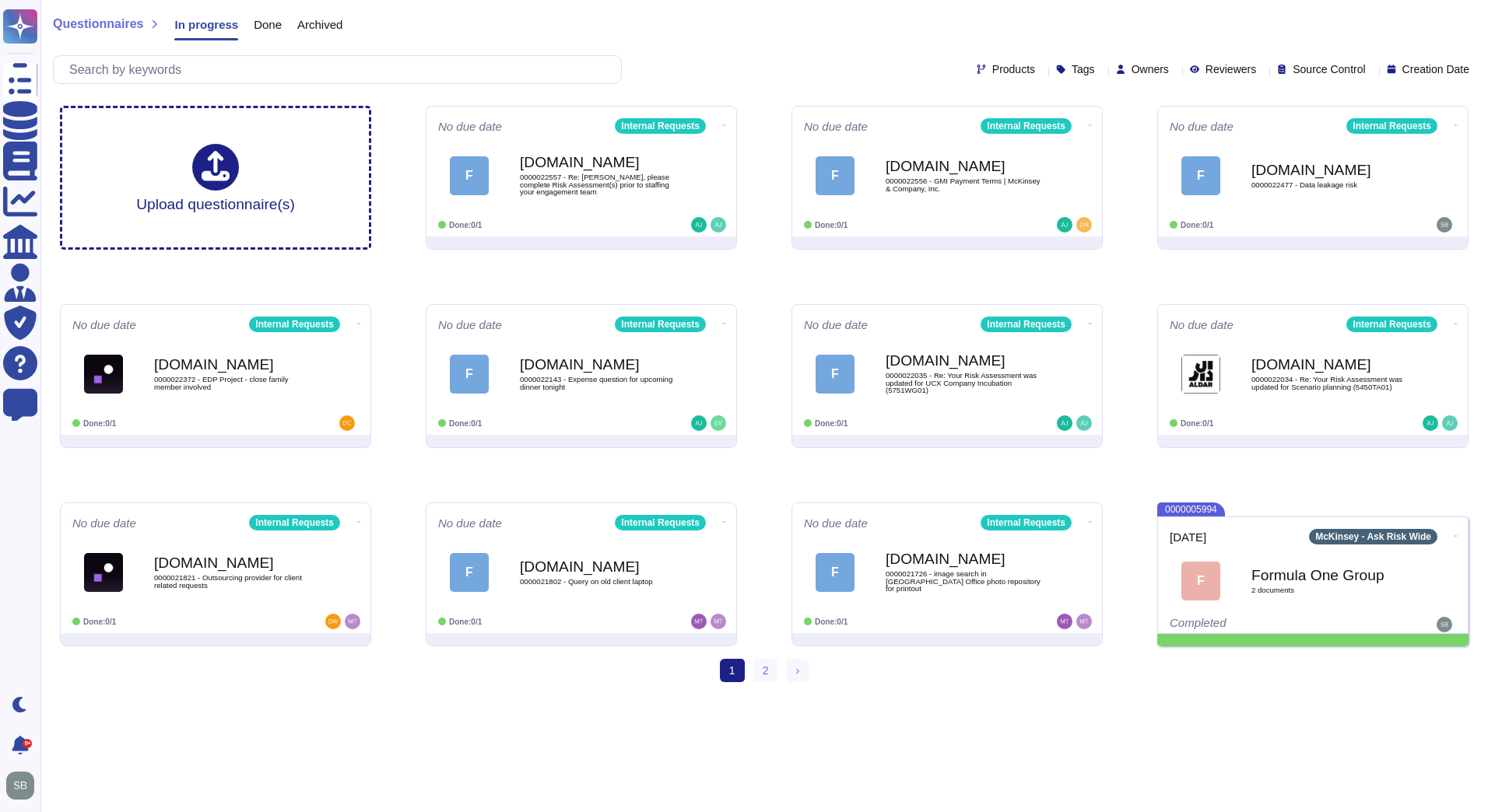
click at [952, 695] on html "Questionnaires Knowledge Base Documents Analytics CAIQ / SIG Admin Trust Center…" at bounding box center [744, 347] width 1488 height 695
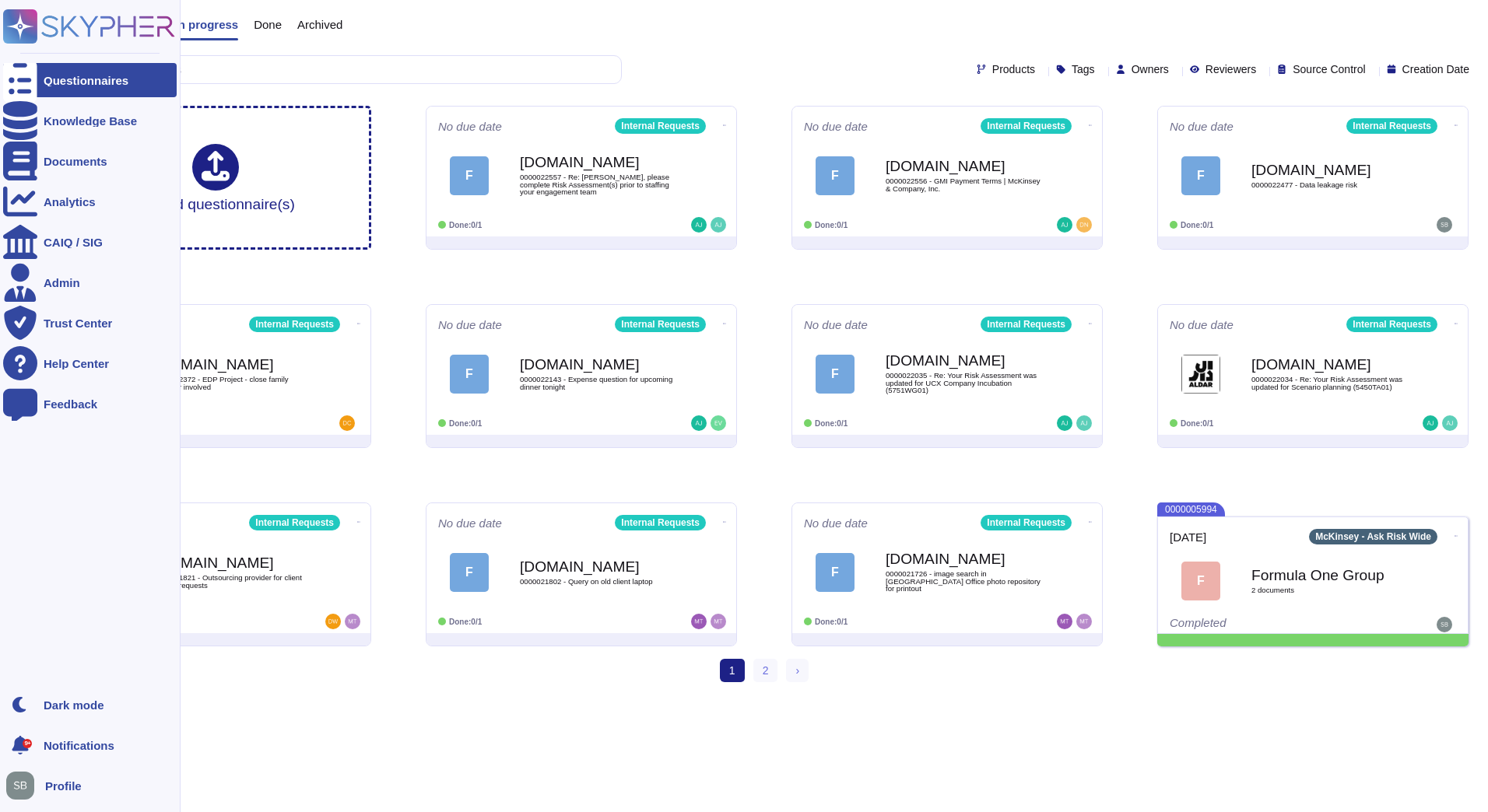
click at [79, 81] on div "Questionnaires" at bounding box center [86, 80] width 85 height 12
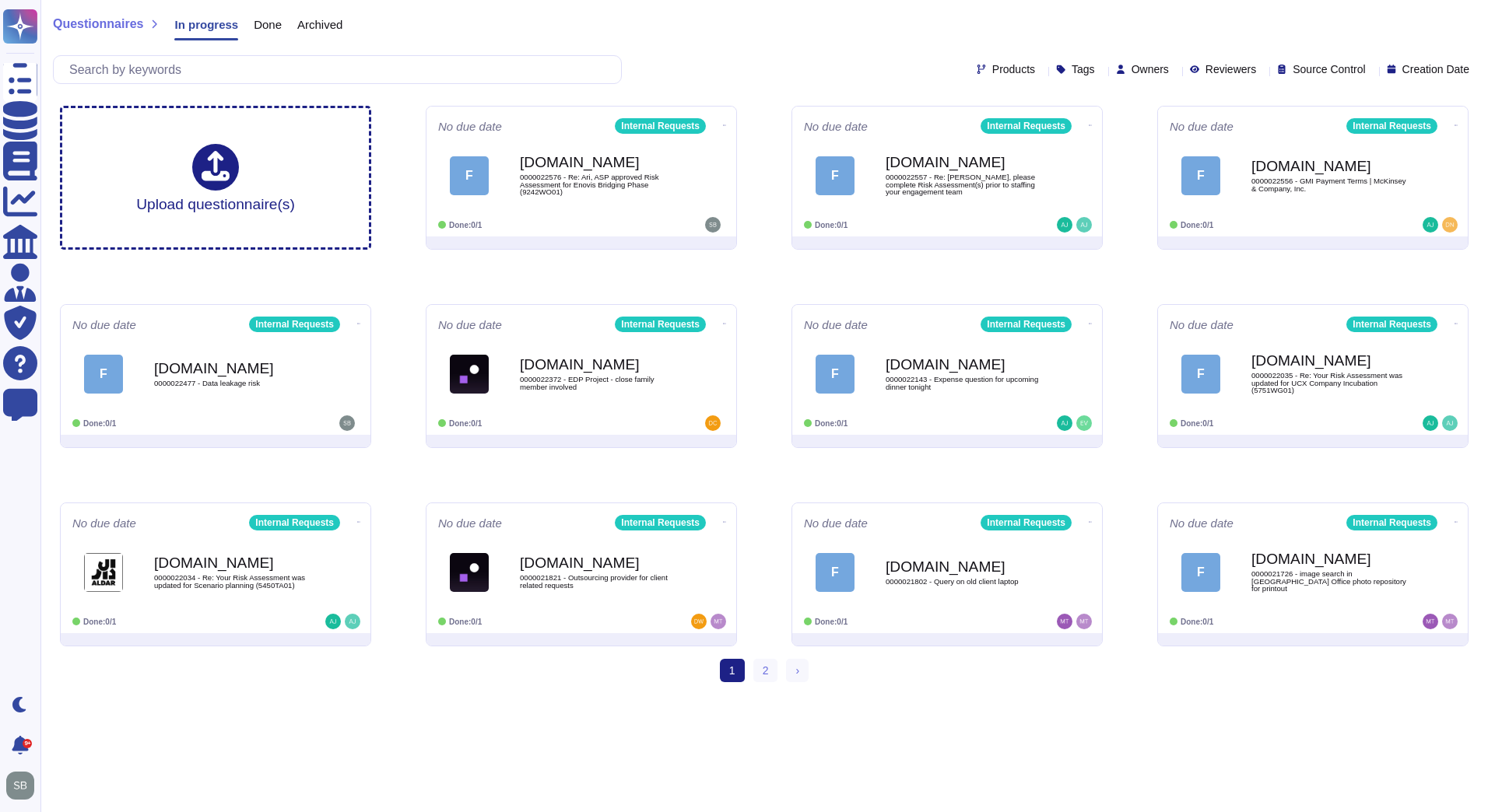
click at [587, 182] on span "0000022576 - Re: Ari, ASP approved Risk Assessment for Enovis Bridging Phase (9…" at bounding box center [597, 184] width 156 height 22
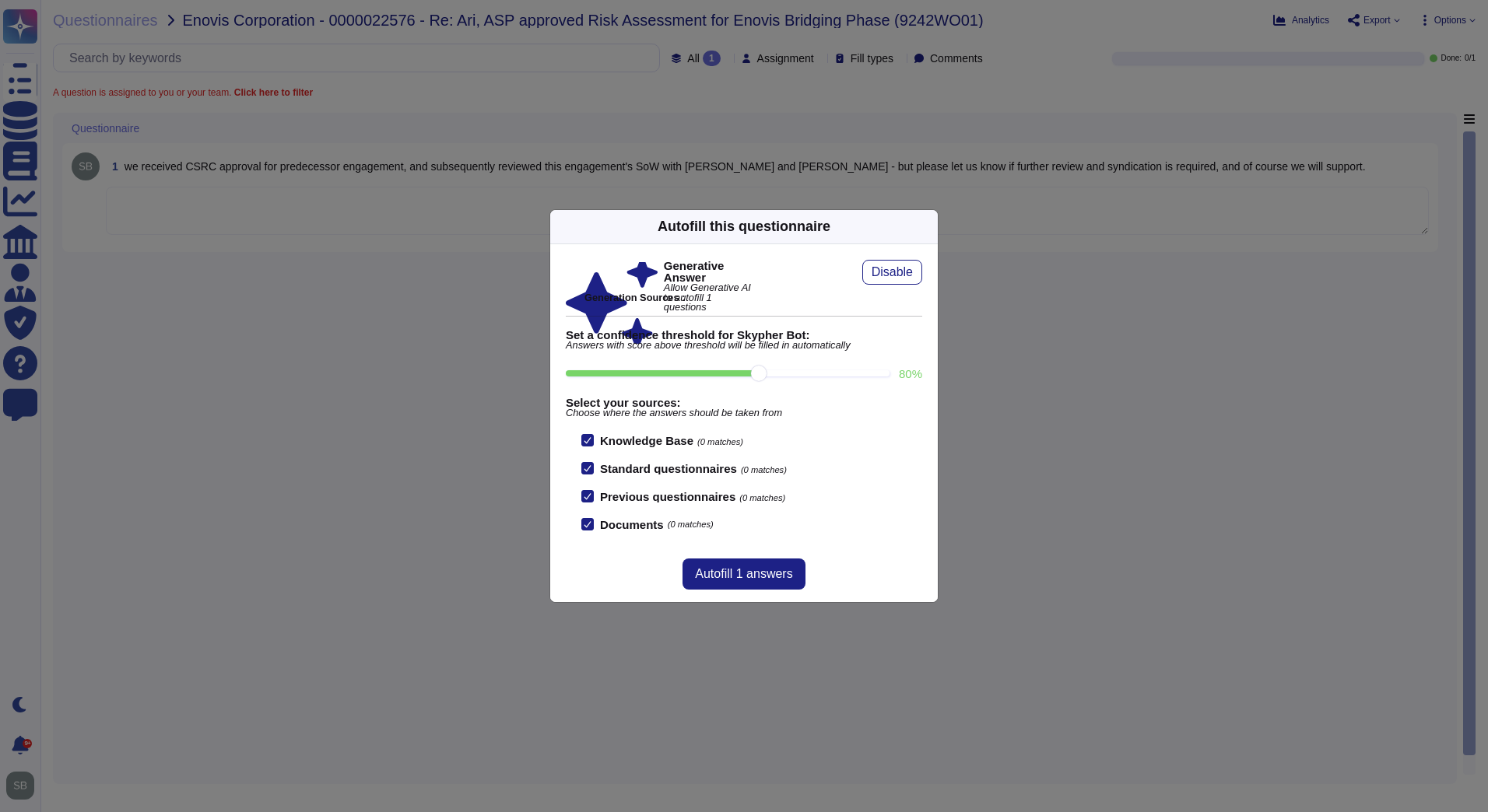
click at [319, 441] on div "Autofill this questionnaire Generative Answer Allow Generative AI to autofill 1…" at bounding box center [744, 406] width 1488 height 812
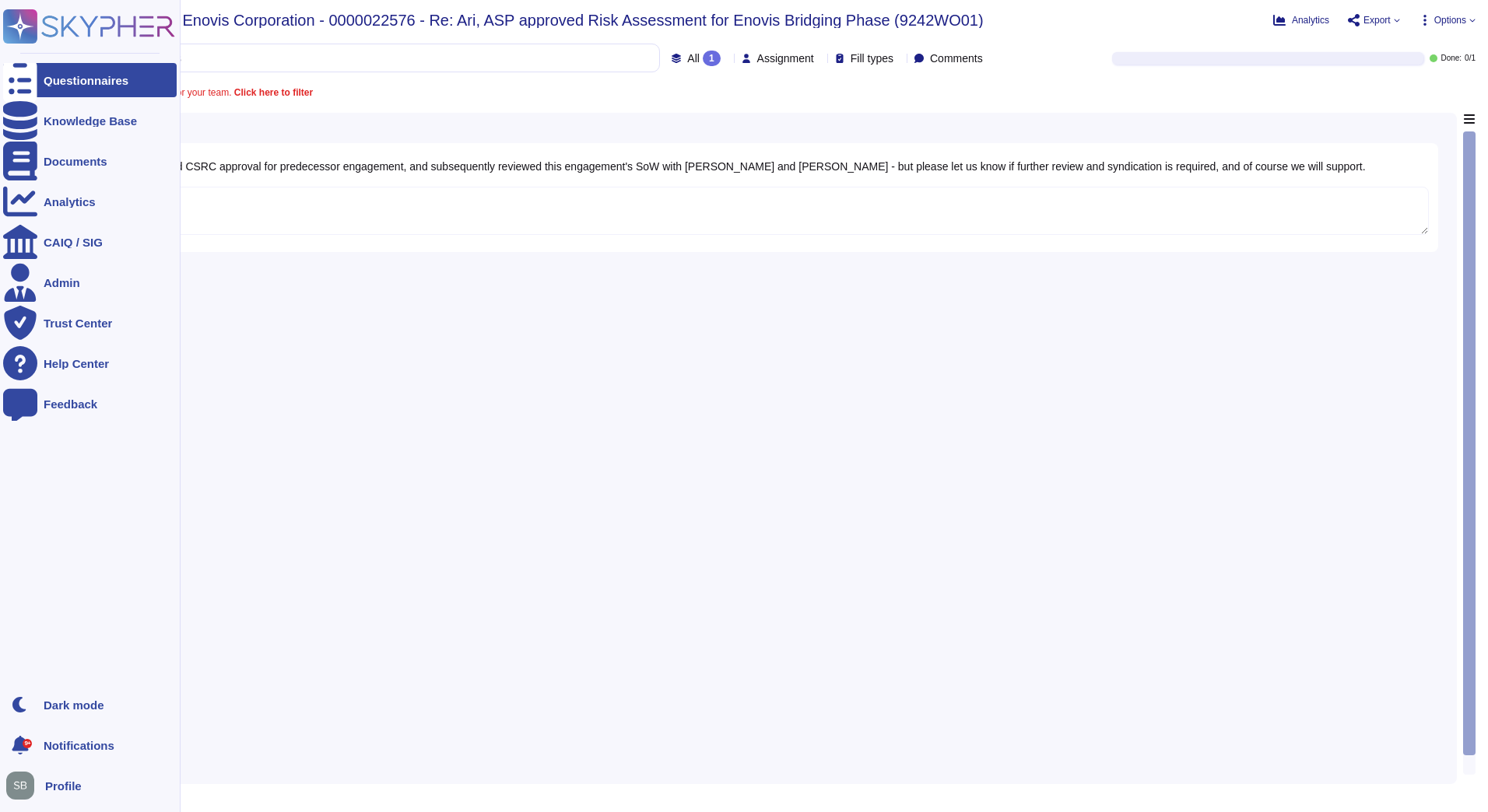
click at [41, 85] on div "Questionnaires" at bounding box center [89, 79] width 174 height 34
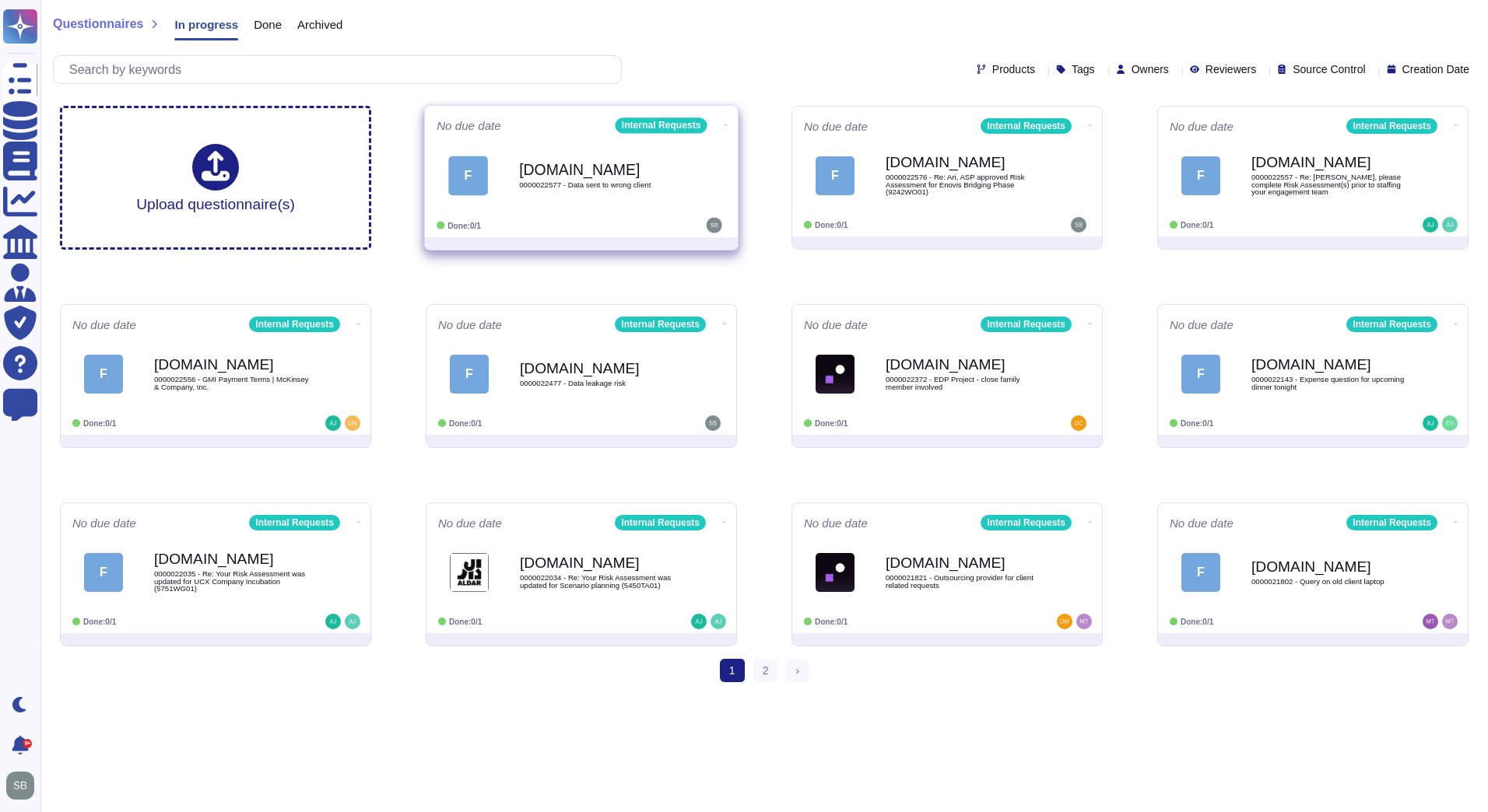
click at [577, 201] on div "Force.com 0000022577 - Data sent to wrong client" at bounding box center [598, 175] width 157 height 63
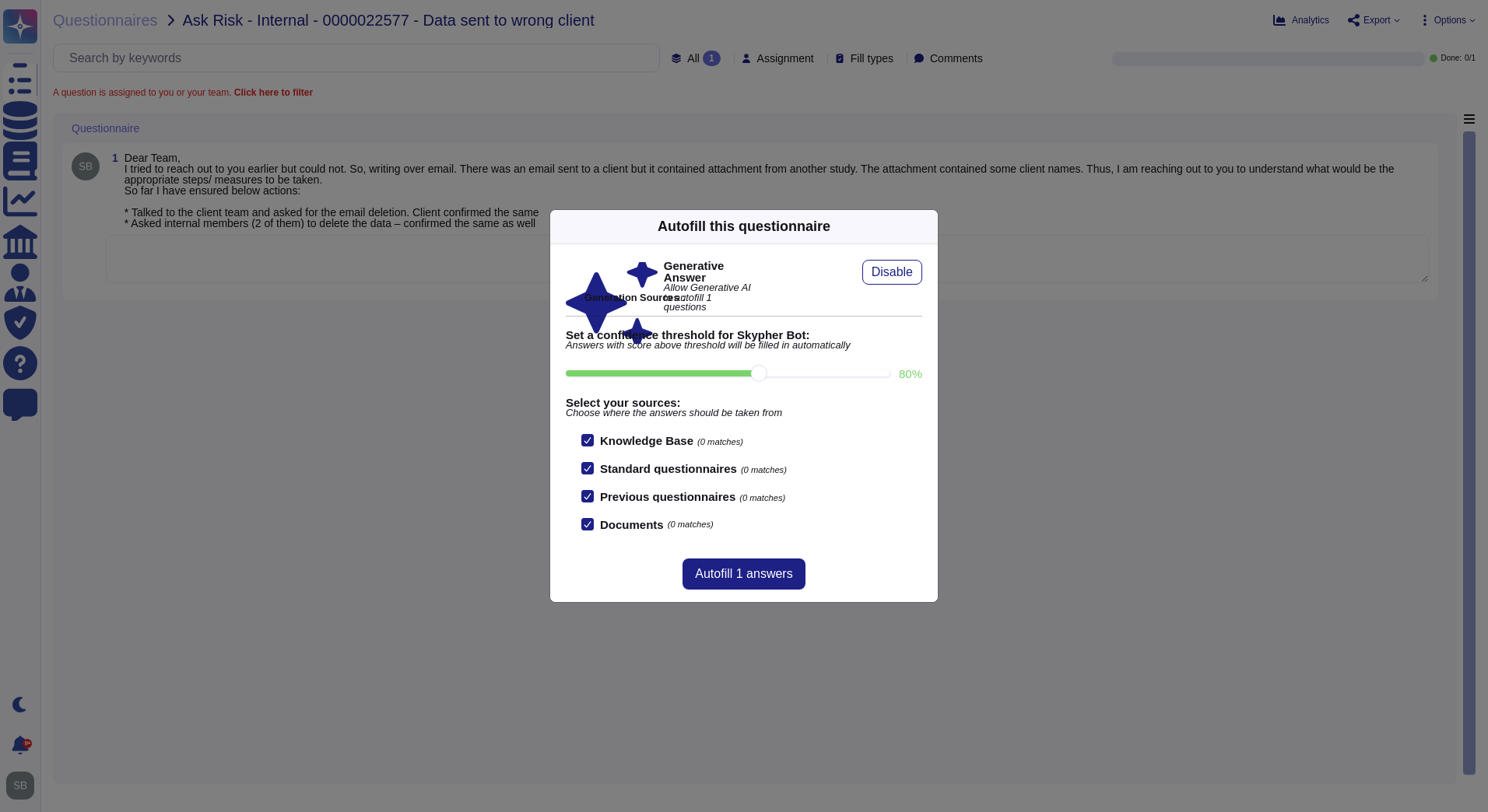
click at [219, 453] on div "Autofill this questionnaire Generative Answer Allow Generative AI to autofill 1…" at bounding box center [744, 406] width 1488 height 812
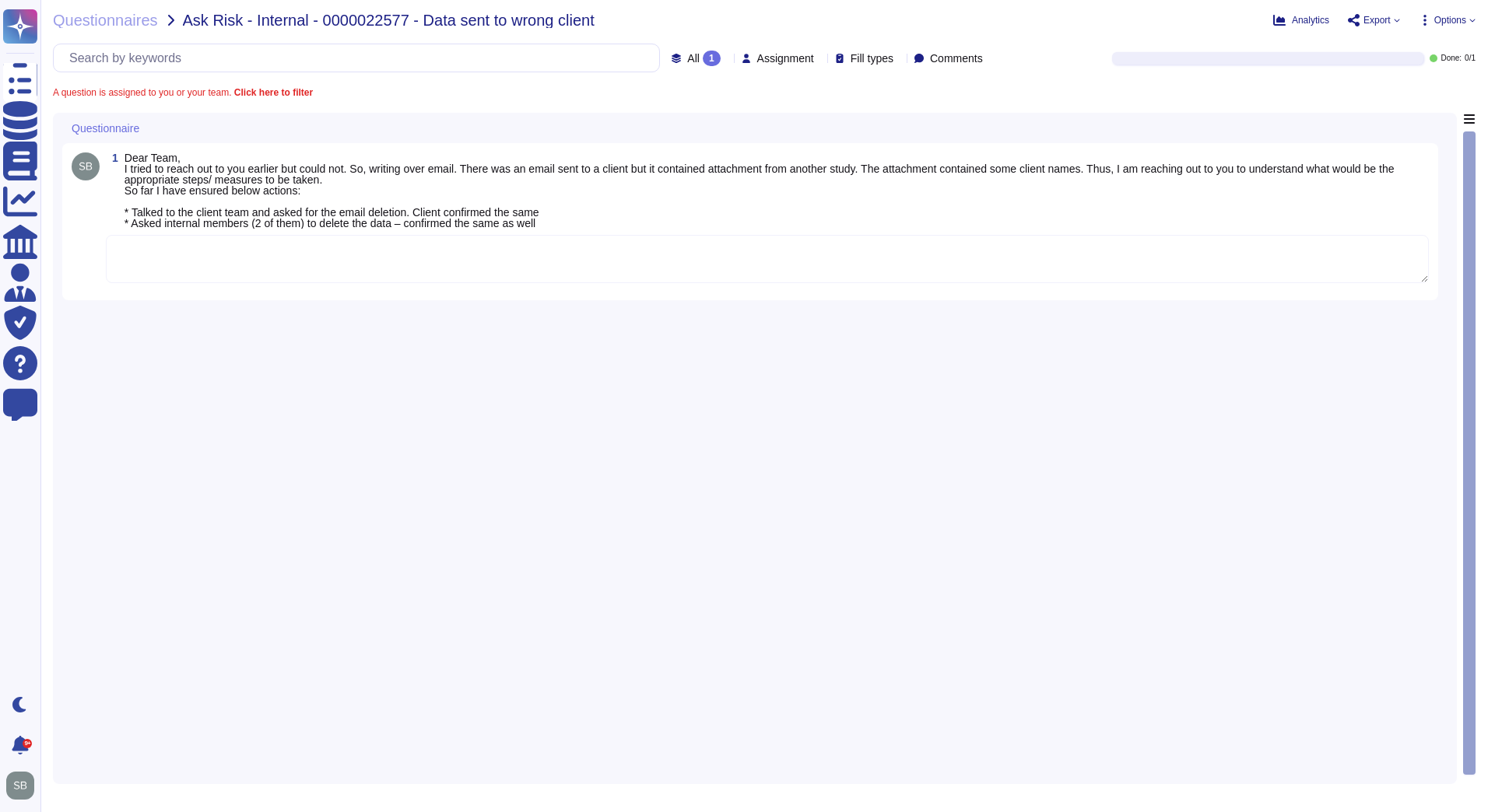
click at [233, 362] on div "1 Dear Team, I tried to reach out to you earlier but could not. So, writing ove…" at bounding box center [754, 443] width 1385 height 662
click at [230, 362] on div "1 Dear Team, I tried to reach out to you earlier but could not. So, writing ove…" at bounding box center [754, 443] width 1385 height 662
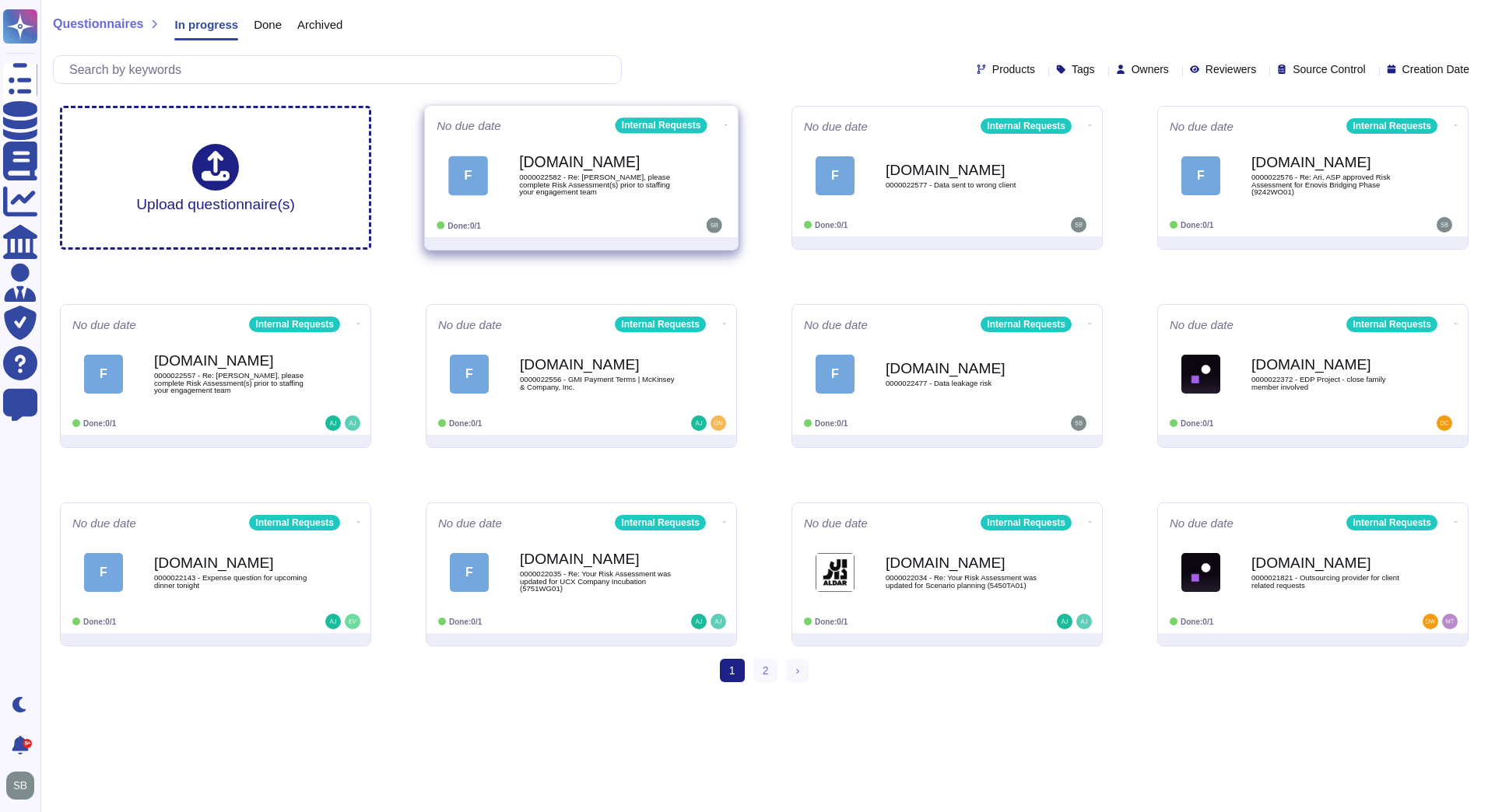
click at [596, 176] on span "0000022582 - Re: Arne, please complete Risk Assessment(s) prior to staffing you…" at bounding box center [598, 184] width 157 height 22
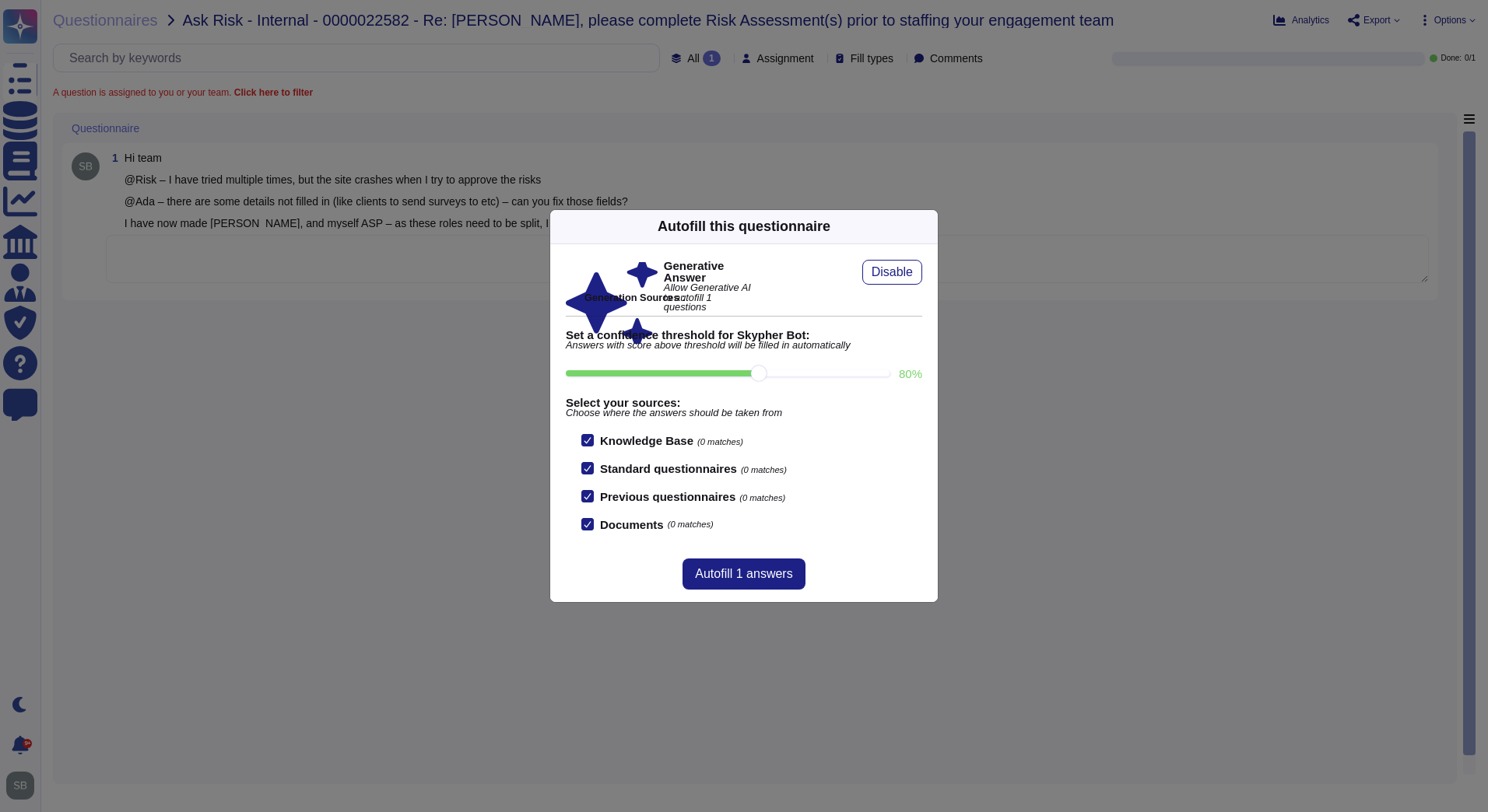
click at [929, 276] on icon at bounding box center [1078, 425] width 299 height 298
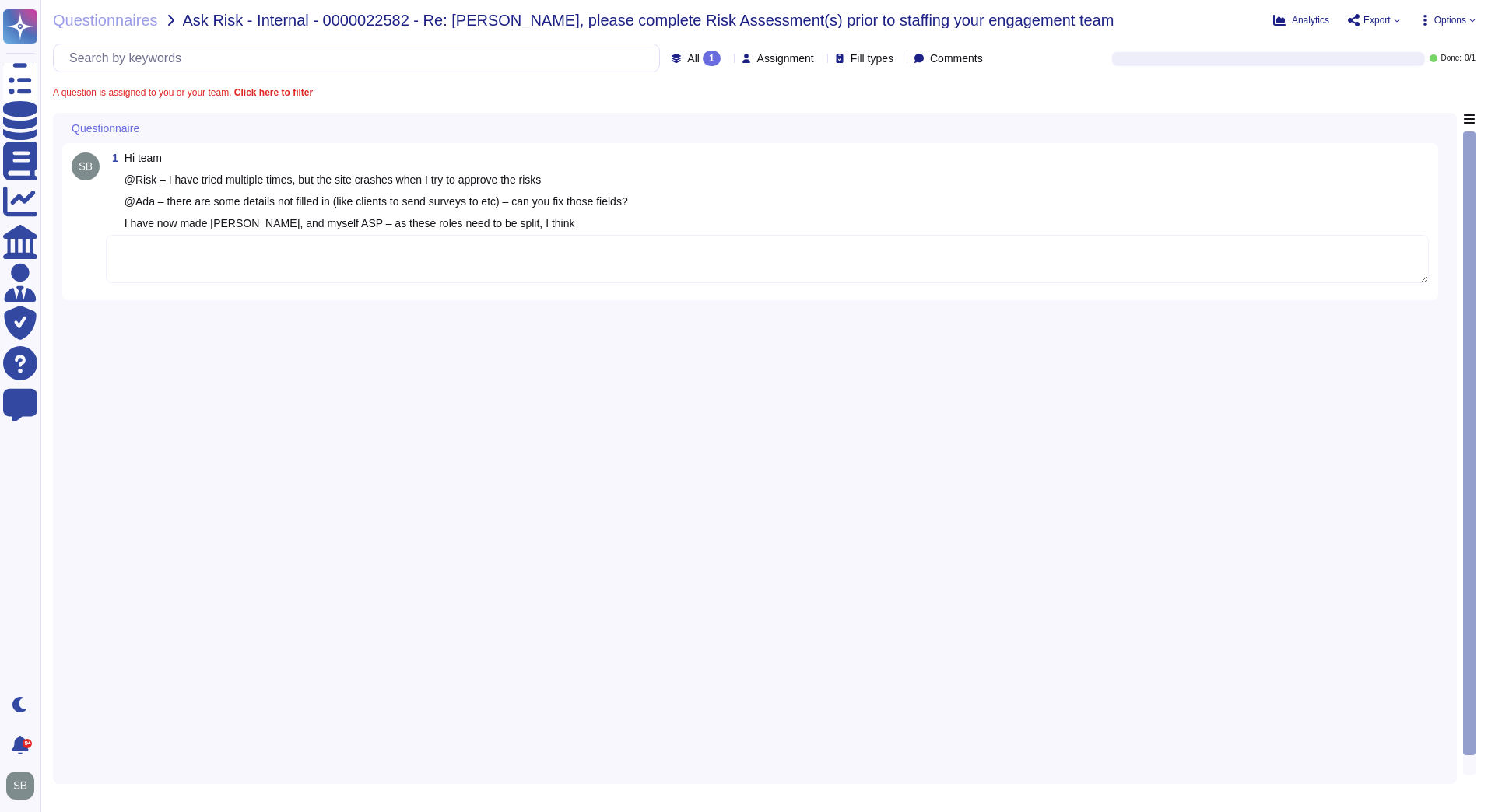
click at [195, 394] on div "1 Hi team @Risk – I have tried multiple times, but the site crashes when I try …" at bounding box center [754, 443] width 1385 height 662
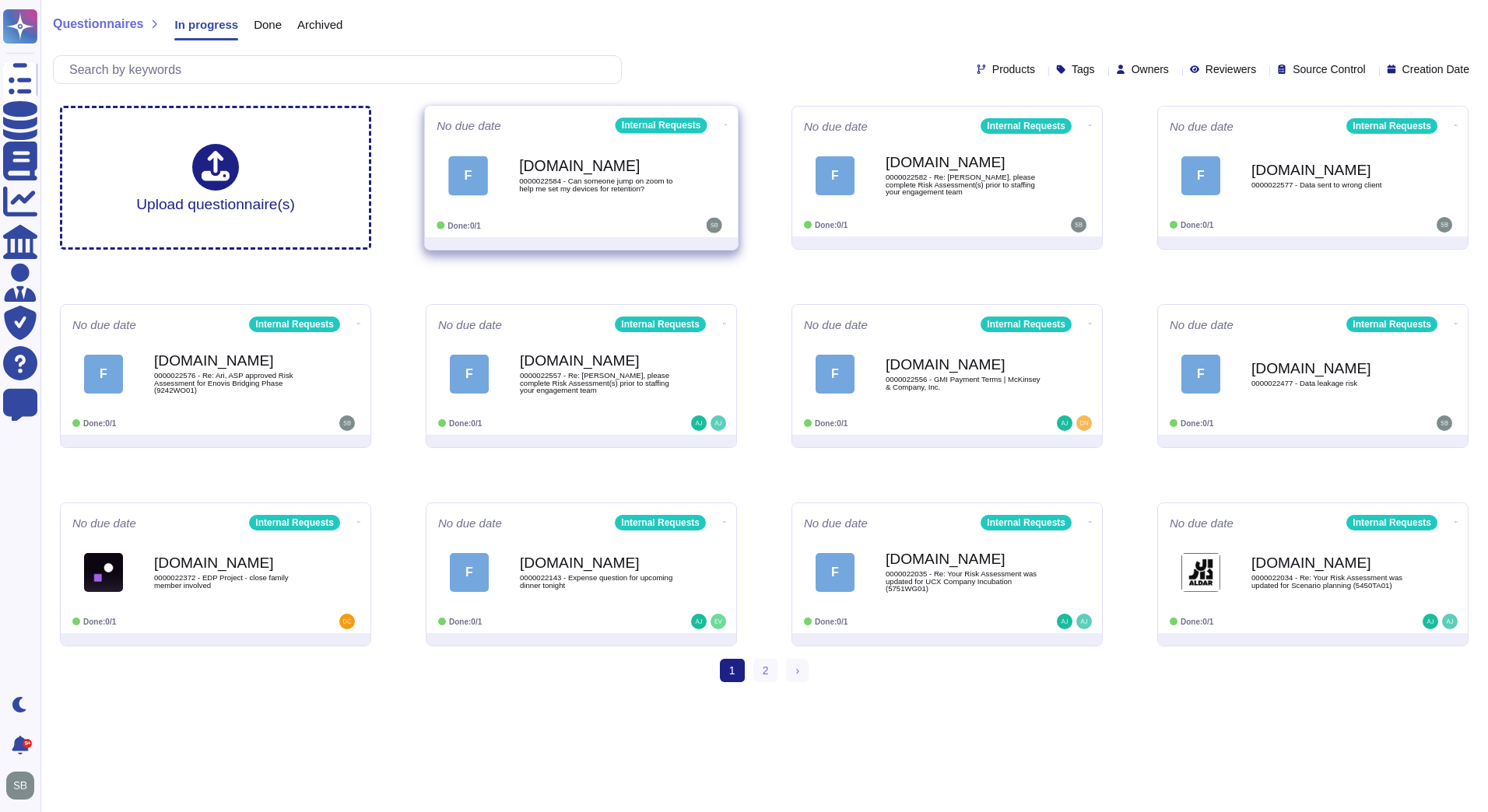
click at [543, 193] on div "Force.com 0000022584 - Can someone jump on zoom to help me set my devices for r…" at bounding box center [598, 175] width 157 height 63
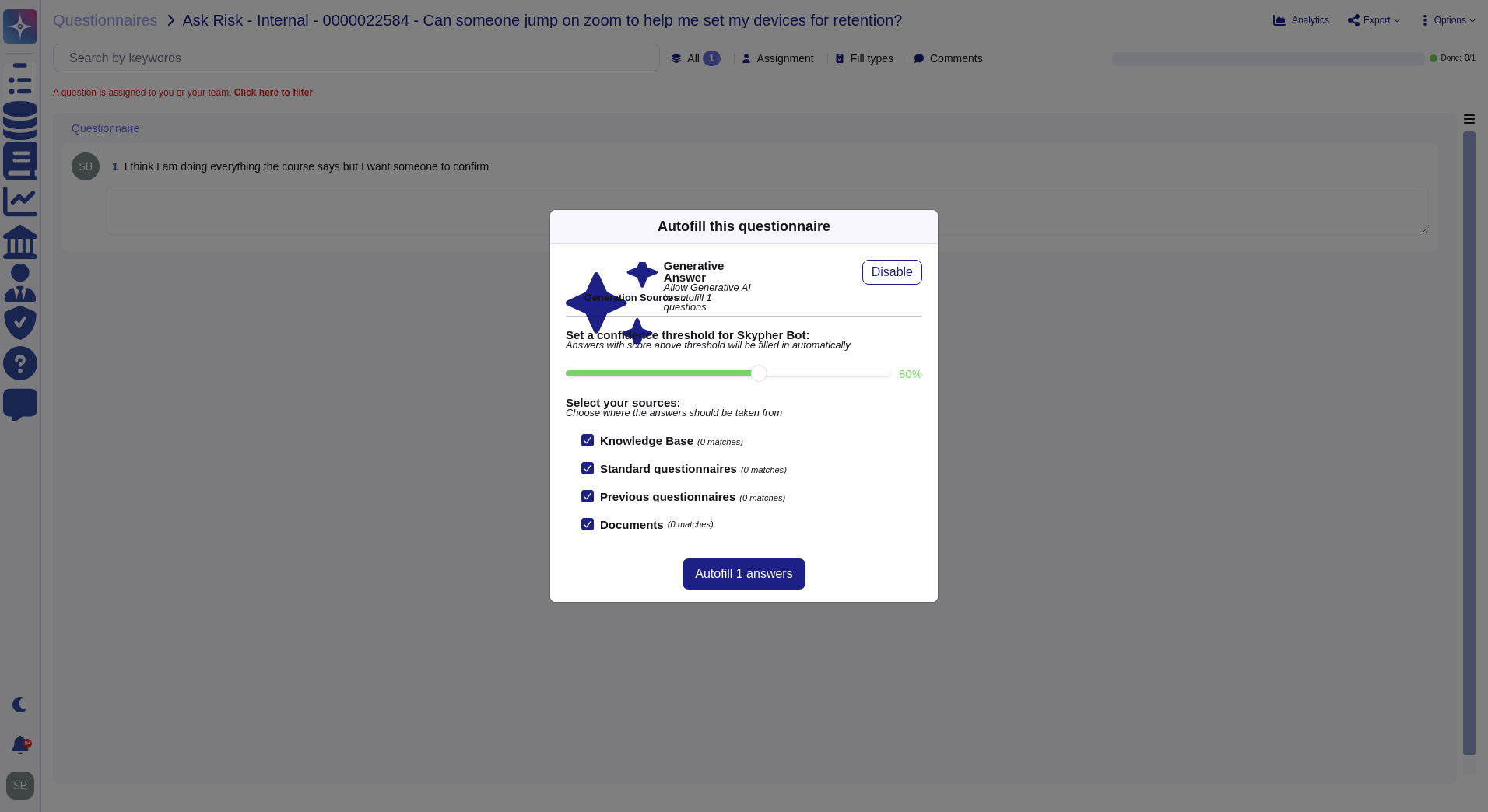
click at [929, 227] on icon at bounding box center [929, 227] width 0 height 0
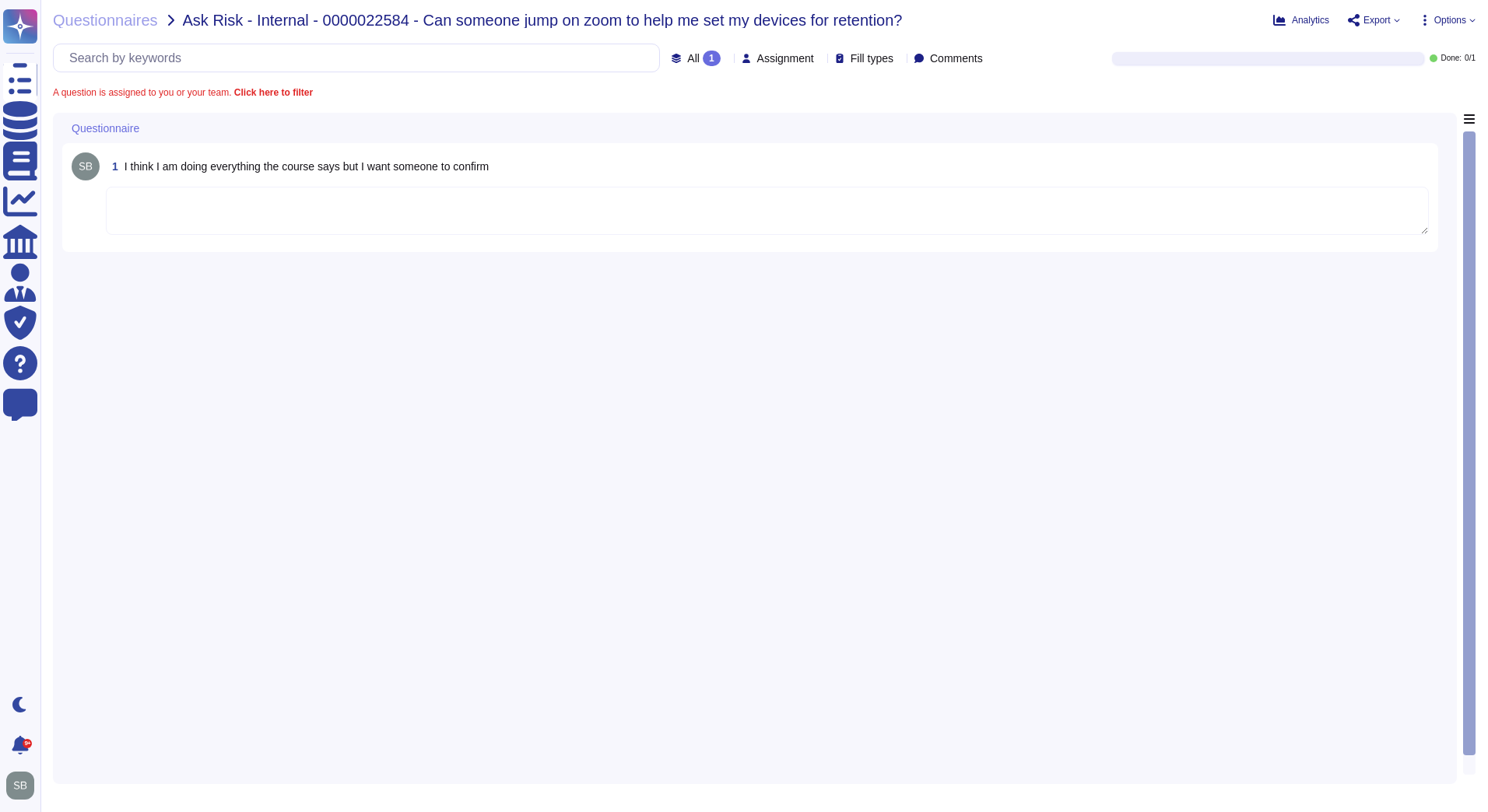
click at [784, 393] on div "1 I think I am doing everything the course says but I want someone to confirm" at bounding box center [754, 443] width 1385 height 662
click at [595, 451] on div "1 I think I am doing everything the course says but I want someone to confirm" at bounding box center [754, 443] width 1385 height 662
click at [597, 519] on div "1 I think I am doing everything the course says but I want someone to confirm" at bounding box center [754, 443] width 1385 height 662
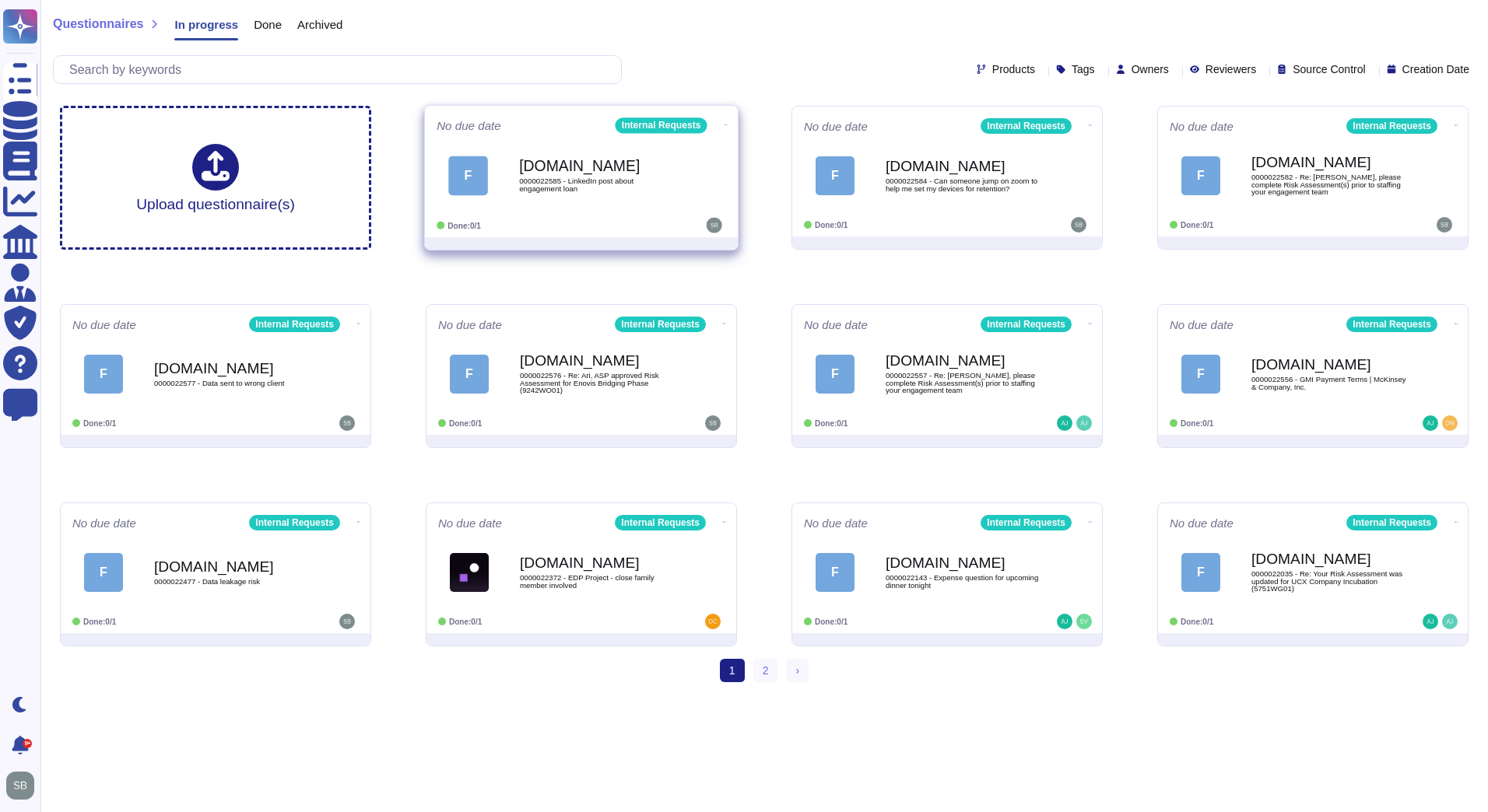
click at [606, 177] on span "0000022585 - LinkedIn post about engagement loan" at bounding box center [598, 184] width 157 height 15
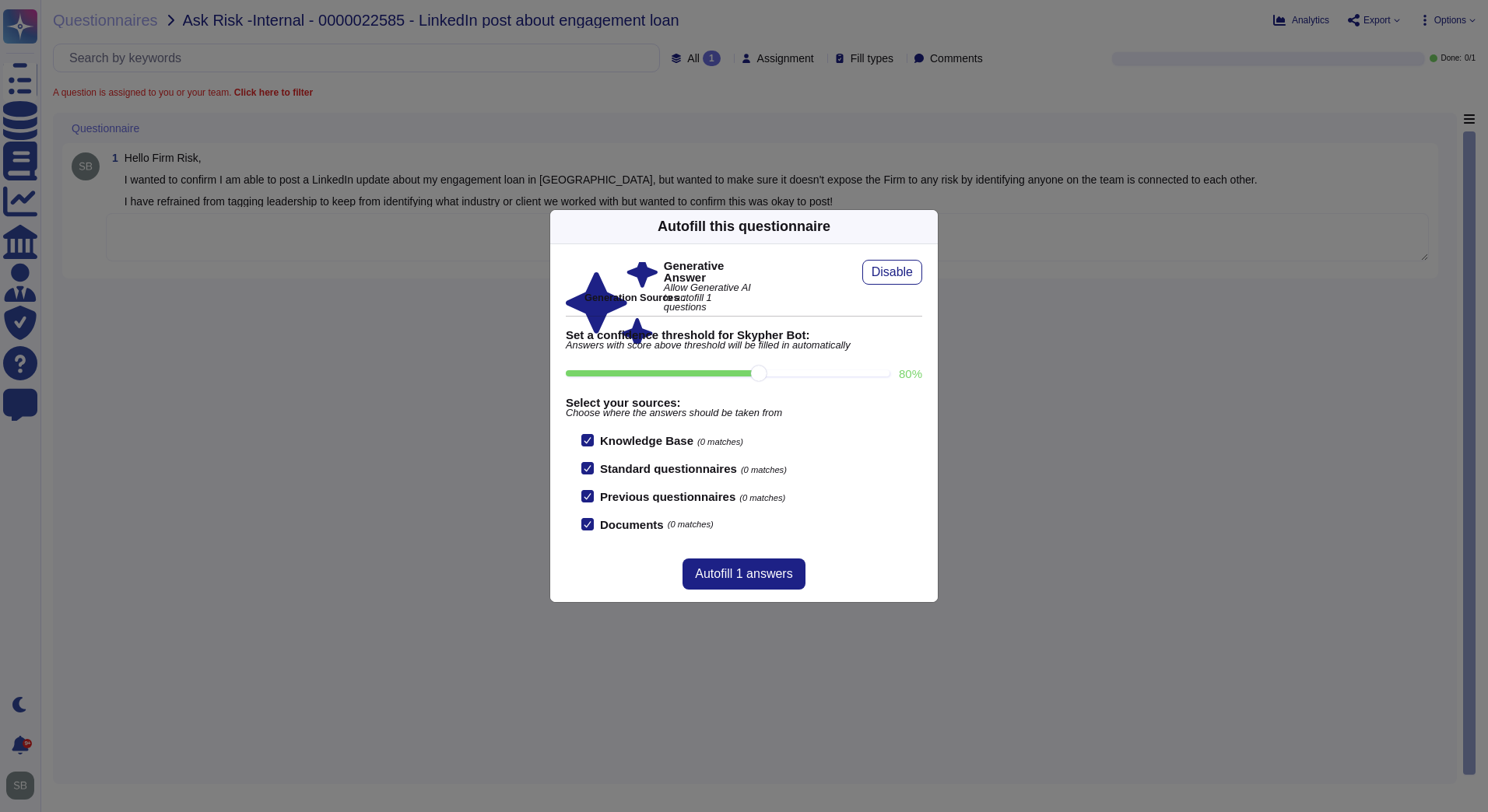
click at [438, 395] on div "Autofill this questionnaire Generative Answer Allow Generative AI to autofill 1…" at bounding box center [744, 406] width 1488 height 812
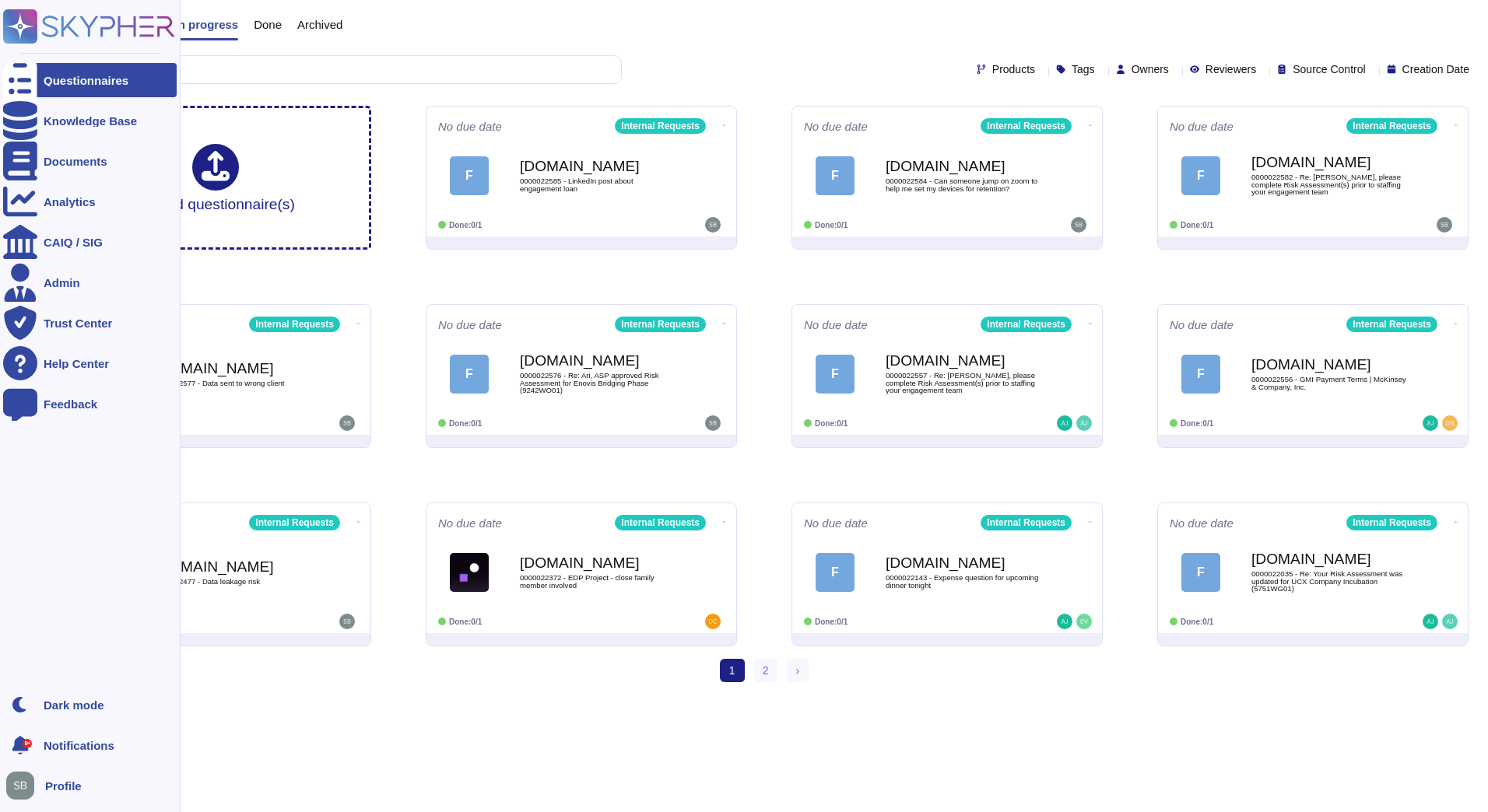
click at [28, 77] on icon at bounding box center [19, 79] width 34 height 46
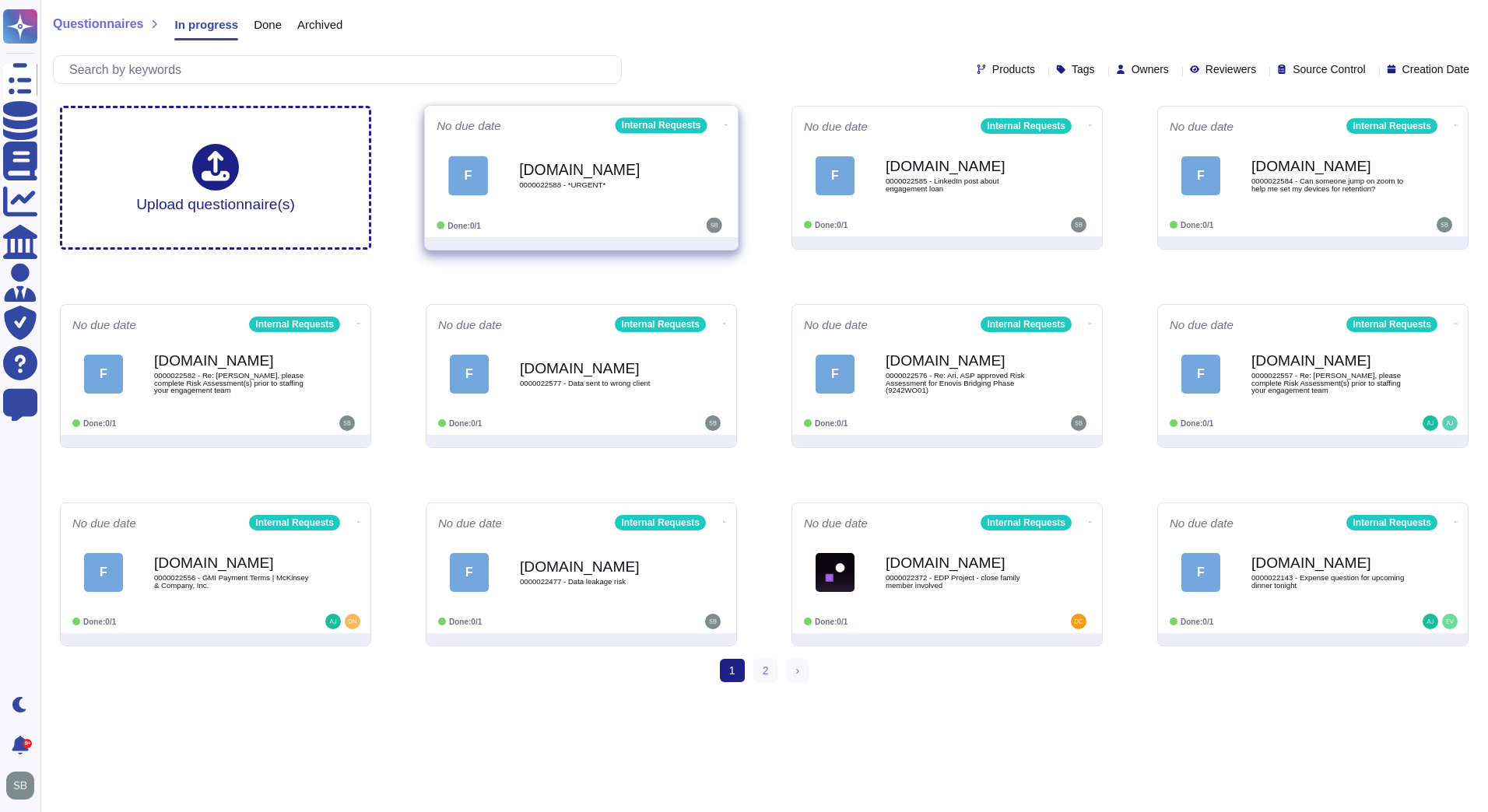
click at [611, 200] on div "Force.com 0000022588 - *URGENT*" at bounding box center [598, 175] width 157 height 63
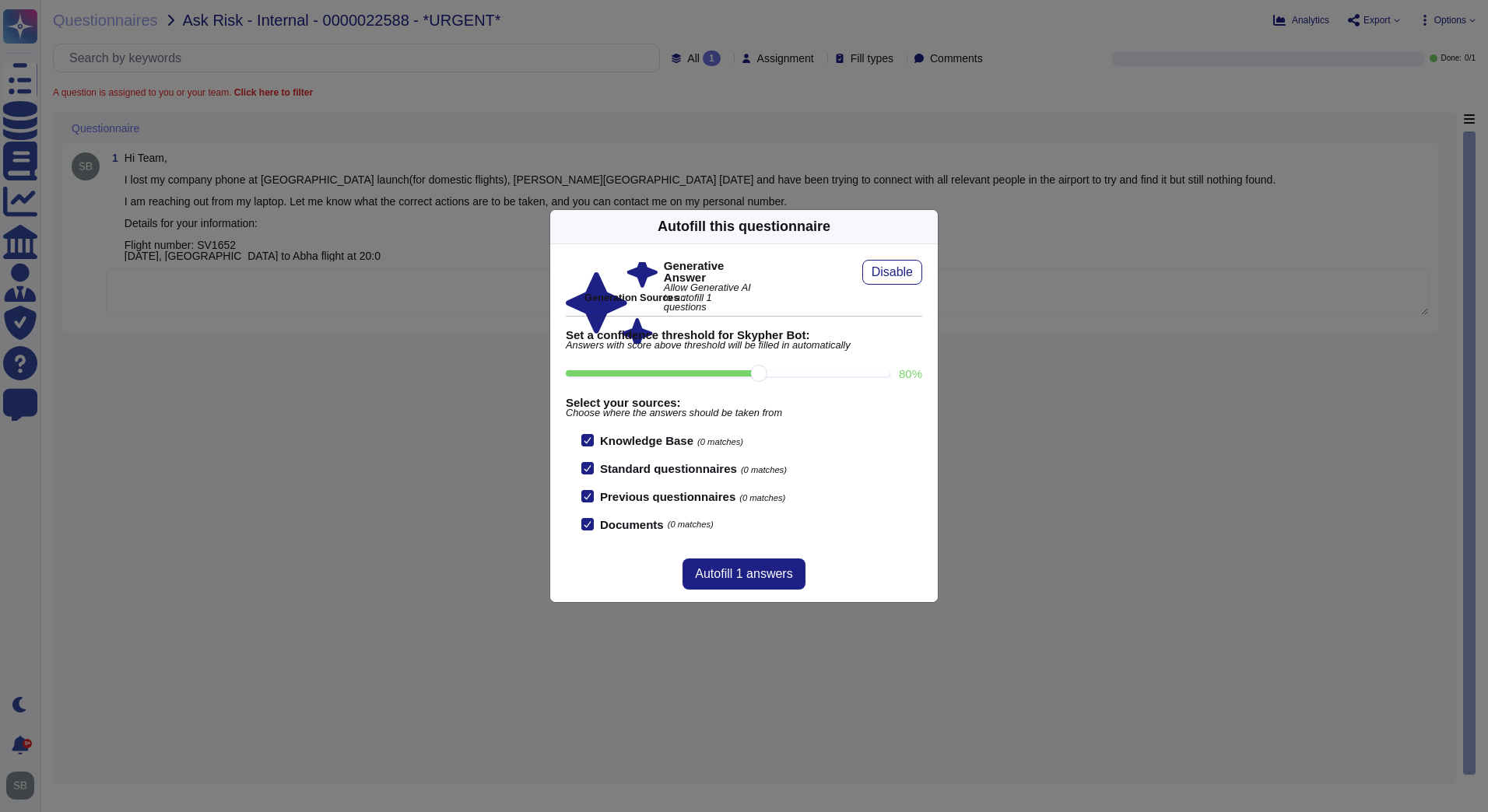
click at [510, 480] on div "Autofill this questionnaire Generative Answer Allow Generative AI to autofill 1…" at bounding box center [744, 406] width 1488 height 812
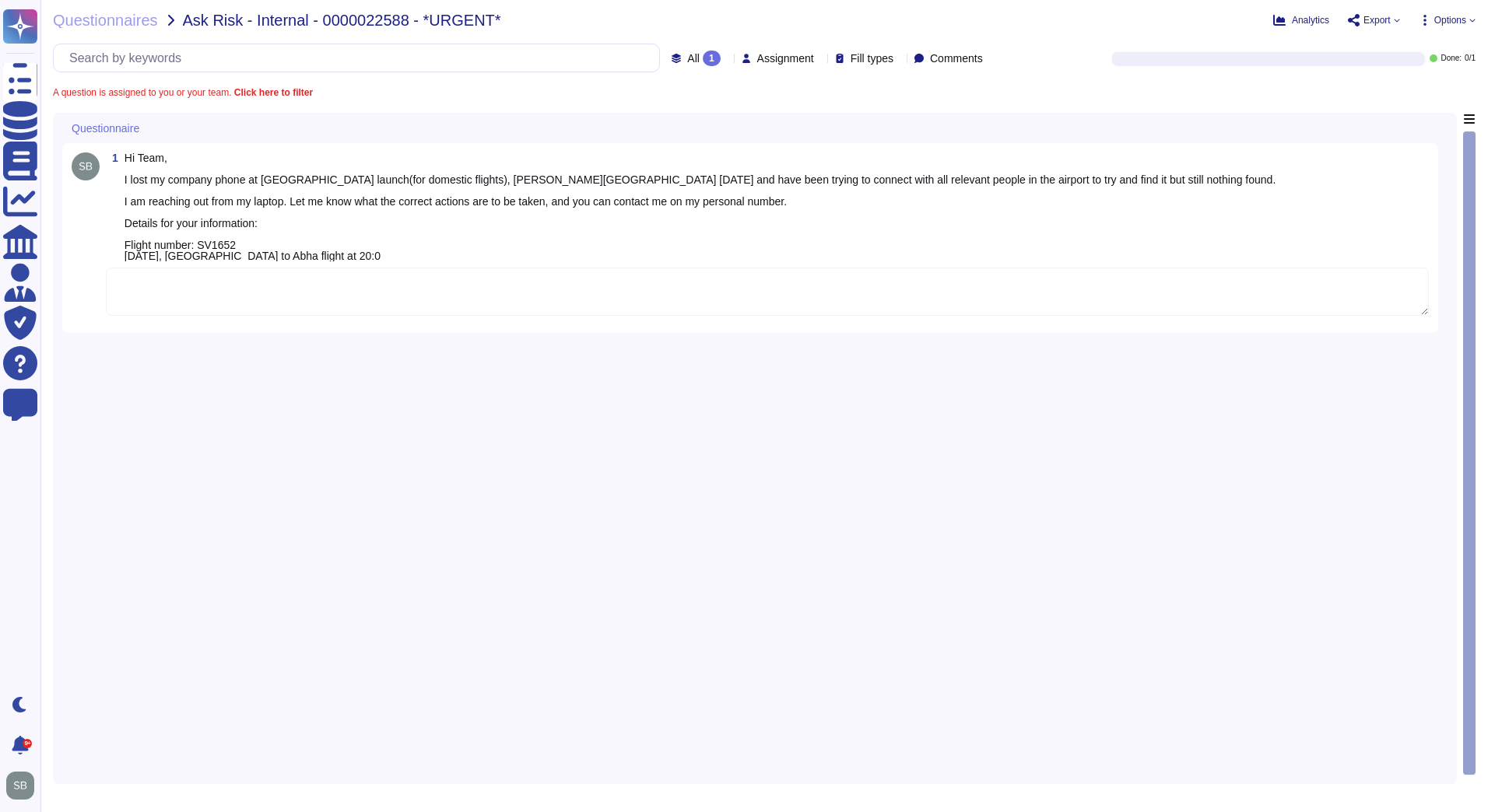
click at [499, 382] on div "1 Hi Team, I lost my company phone at Alfursan launch(for domestic flights), Ki…" at bounding box center [754, 443] width 1385 height 662
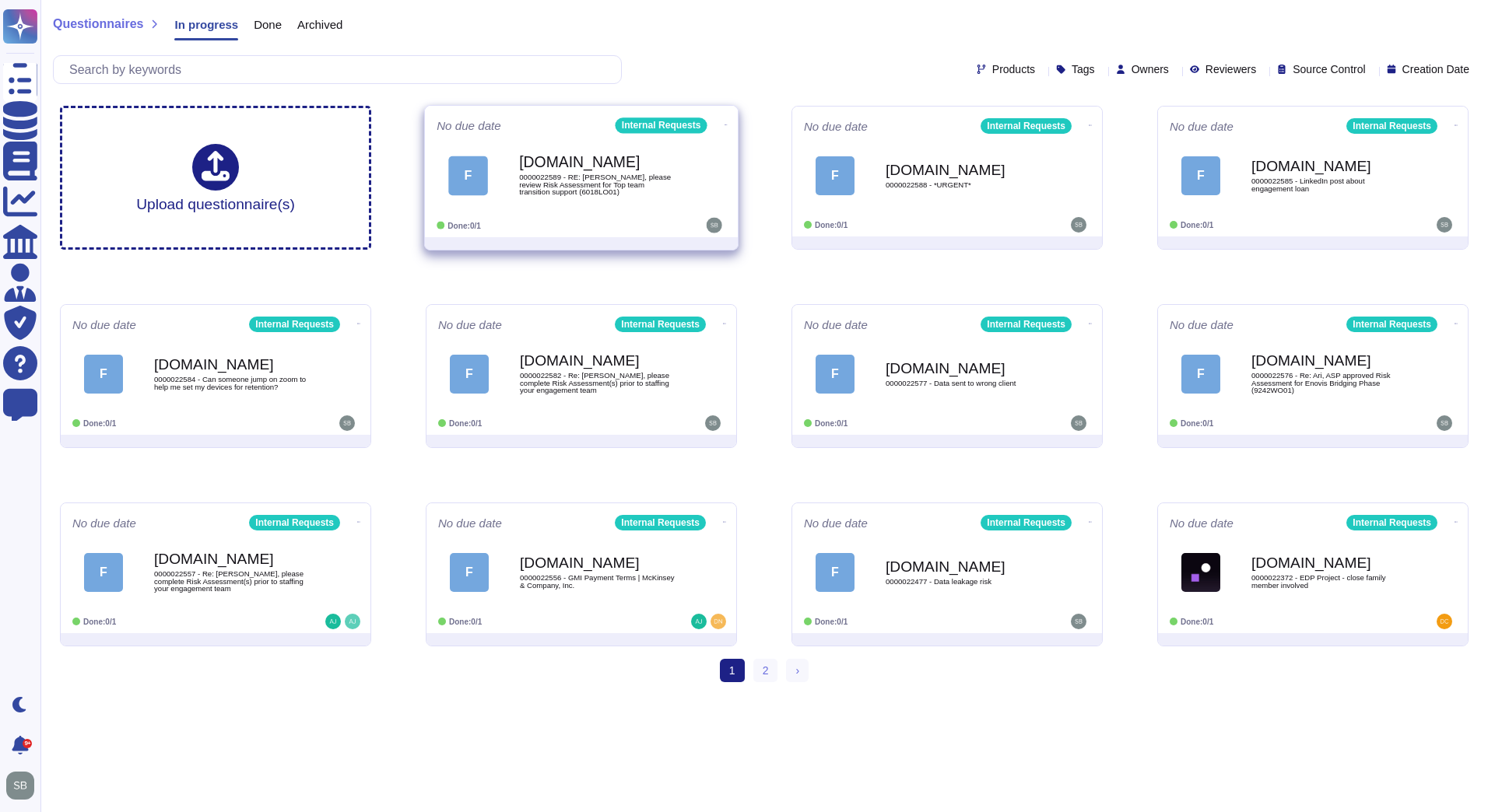
click at [574, 194] on span "0000022589 - RE: Kurt, please review Risk Assessment for Top team transition su…" at bounding box center [598, 184] width 157 height 22
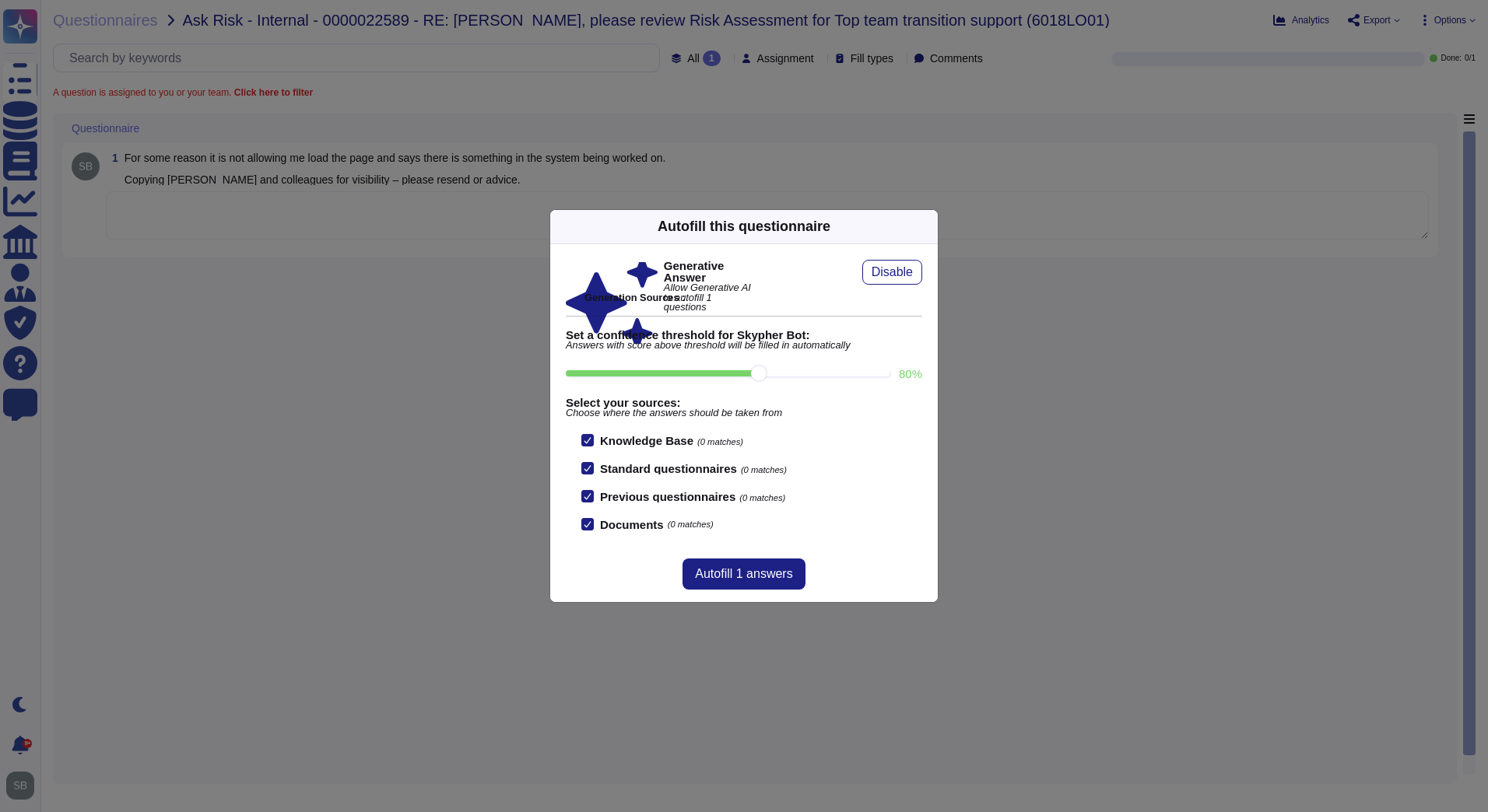
click at [362, 535] on div "Autofill this questionnaire Generative Answer Allow Generative AI to autofill 1…" at bounding box center [744, 406] width 1488 height 812
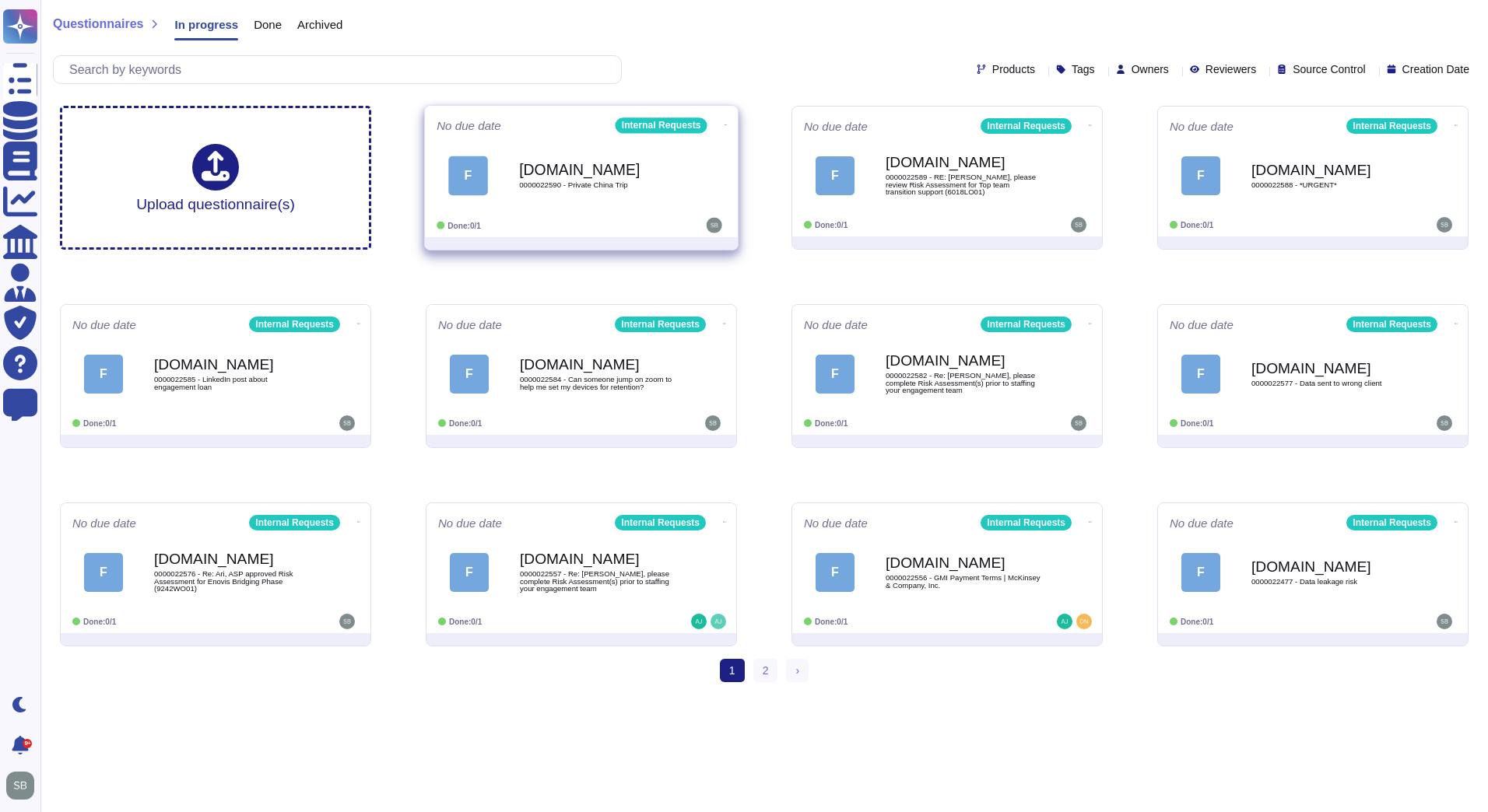
click at [554, 184] on span "0000022590 - Private China Trip" at bounding box center [598, 185] width 157 height 8
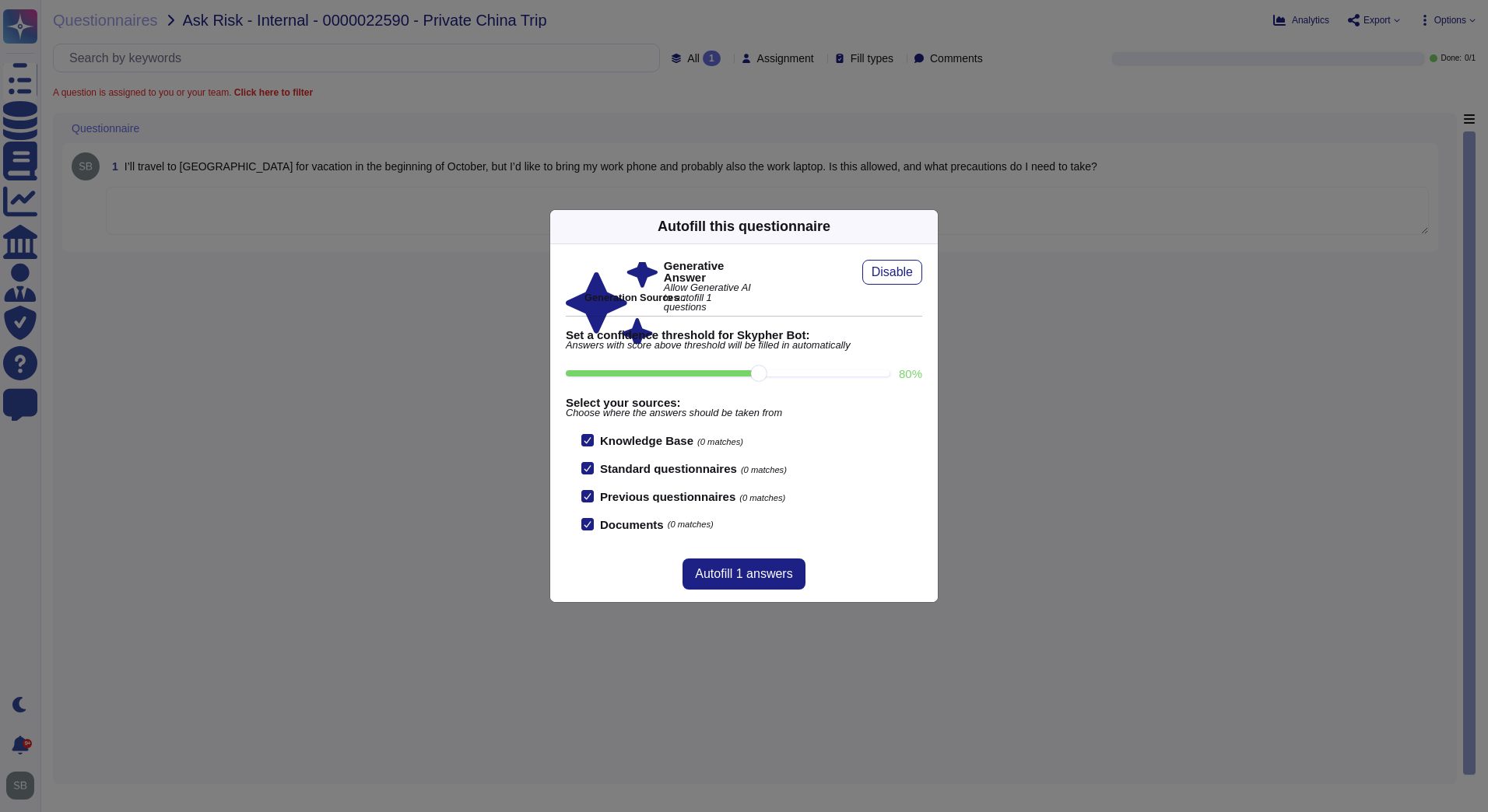
click at [338, 490] on div "Autofill this questionnaire Generative Answer Allow Generative AI to autofill 1…" at bounding box center [744, 406] width 1488 height 812
